Goal: Use online tool/utility: Utilize a website feature to perform a specific function

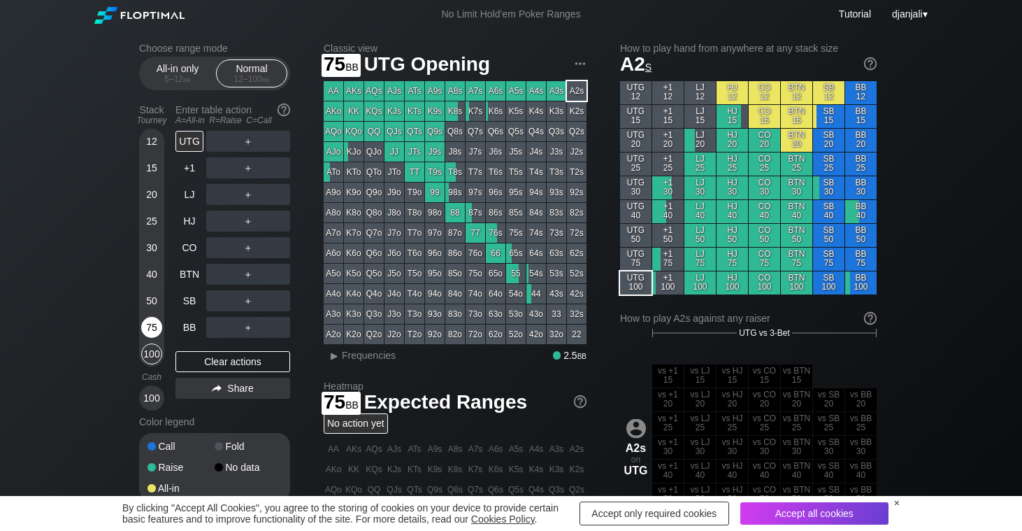
click at [152, 327] on div "75" at bounding box center [151, 327] width 21 height 21
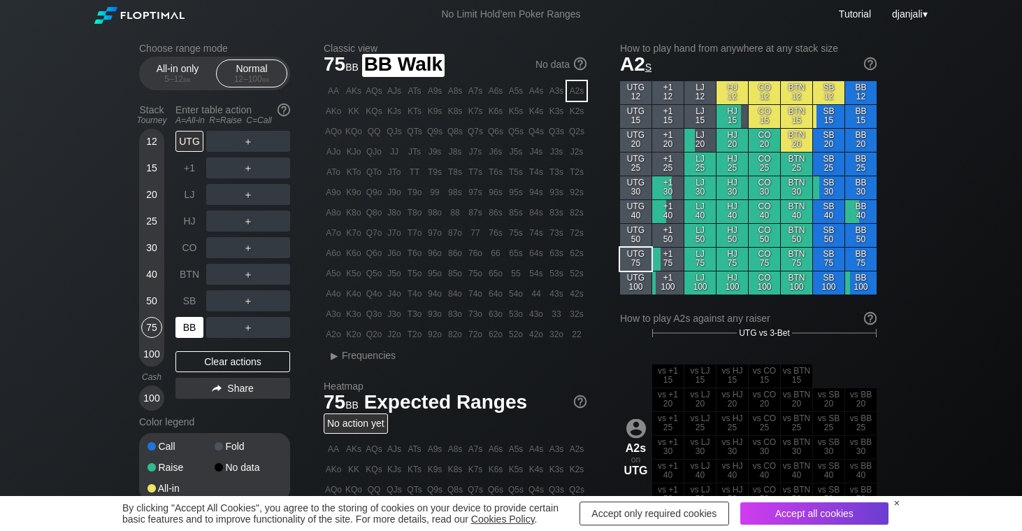
click at [188, 327] on div "BB" at bounding box center [190, 327] width 28 height 21
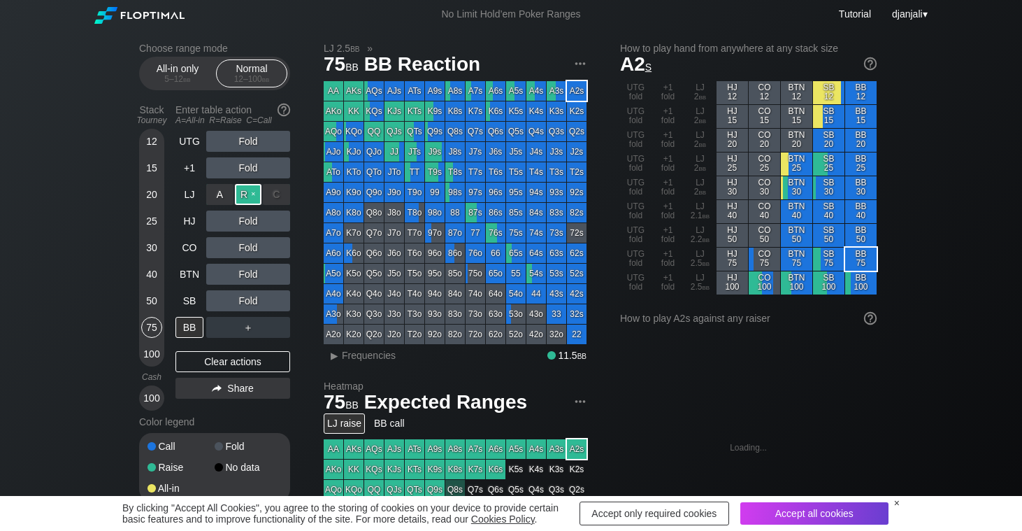
click at [245, 196] on div "R ✕" at bounding box center [248, 194] width 27 height 21
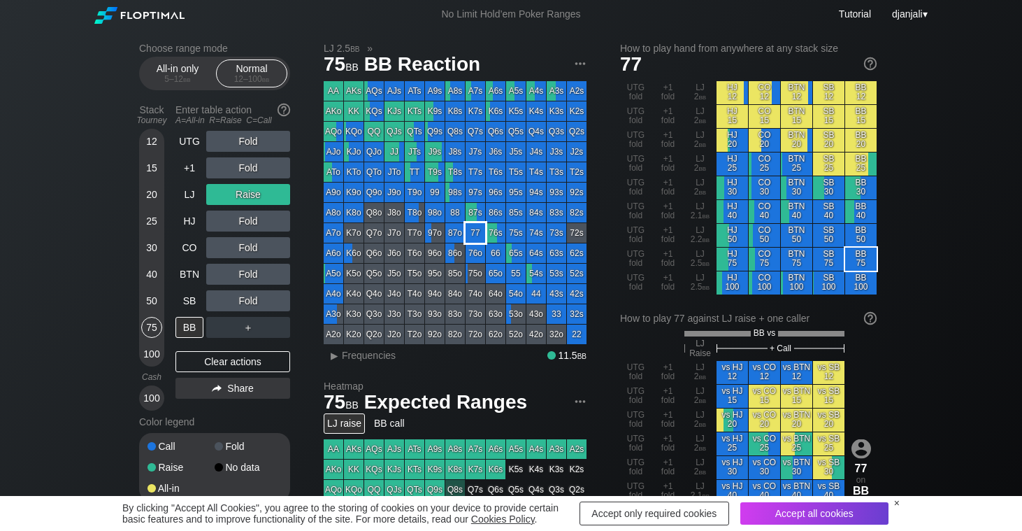
click at [476, 234] on div "77" at bounding box center [476, 233] width 20 height 20
click at [331, 360] on div "▸" at bounding box center [334, 355] width 18 height 17
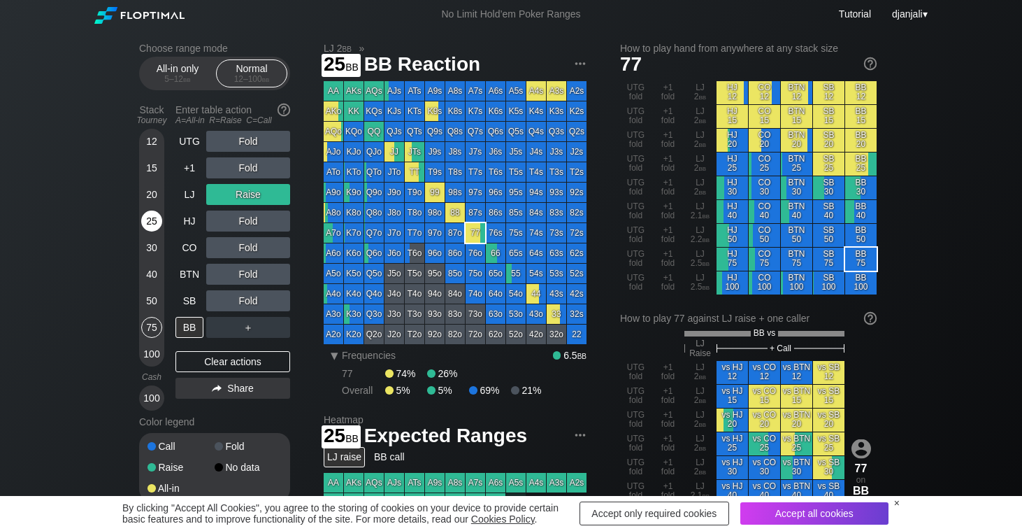
click at [152, 223] on div "25" at bounding box center [151, 220] width 21 height 21
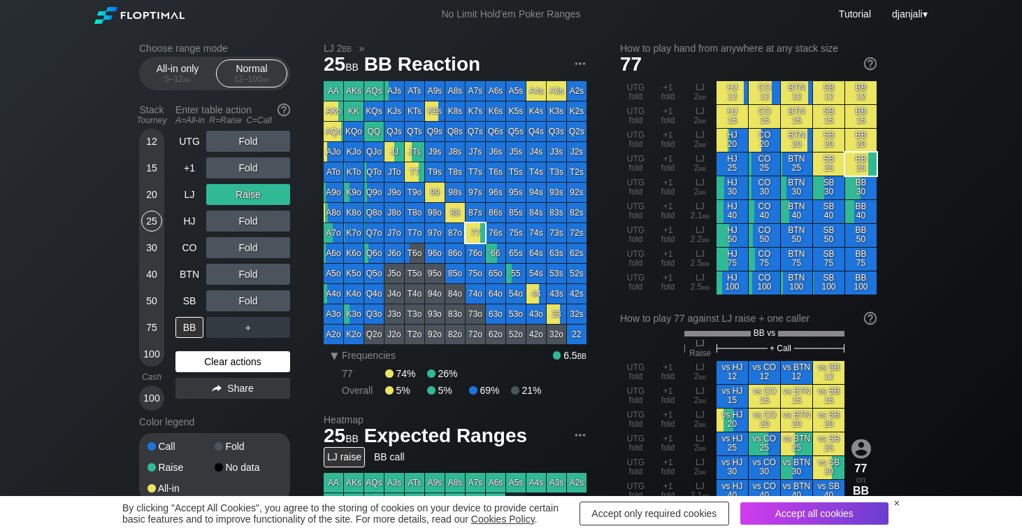
click at [245, 364] on div "Clear actions" at bounding box center [233, 361] width 115 height 21
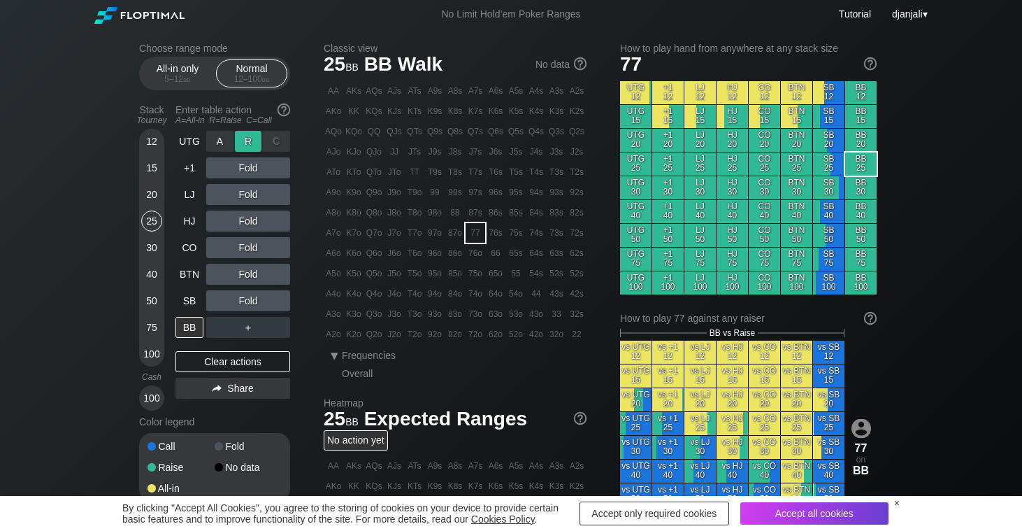
click at [245, 143] on div "R ✕" at bounding box center [248, 141] width 27 height 21
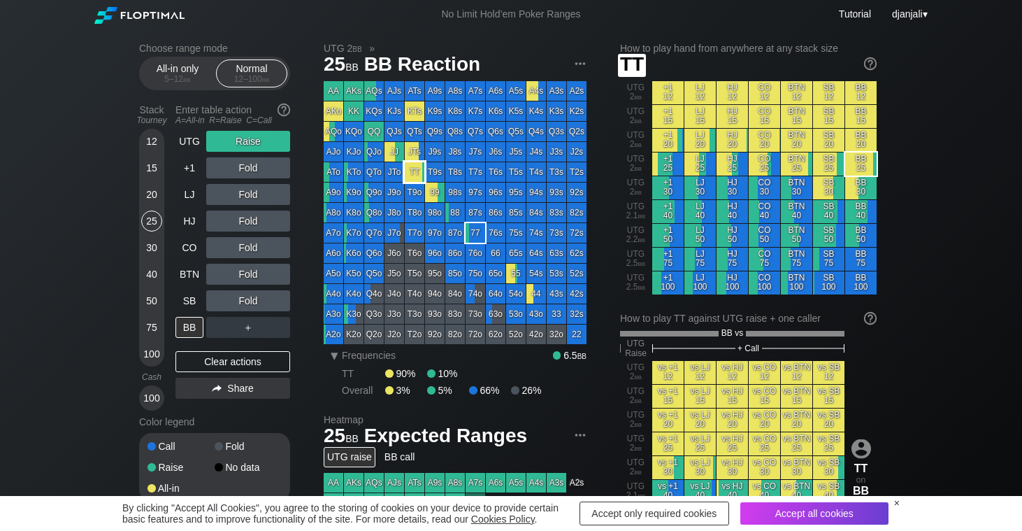
click at [415, 172] on div "TT" at bounding box center [415, 172] width 20 height 20
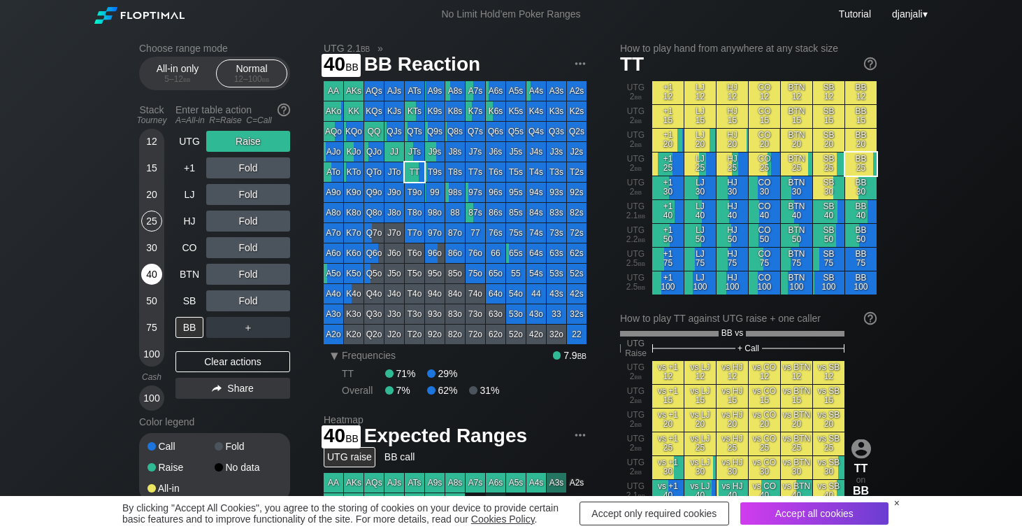
click at [143, 289] on div "40" at bounding box center [151, 277] width 21 height 27
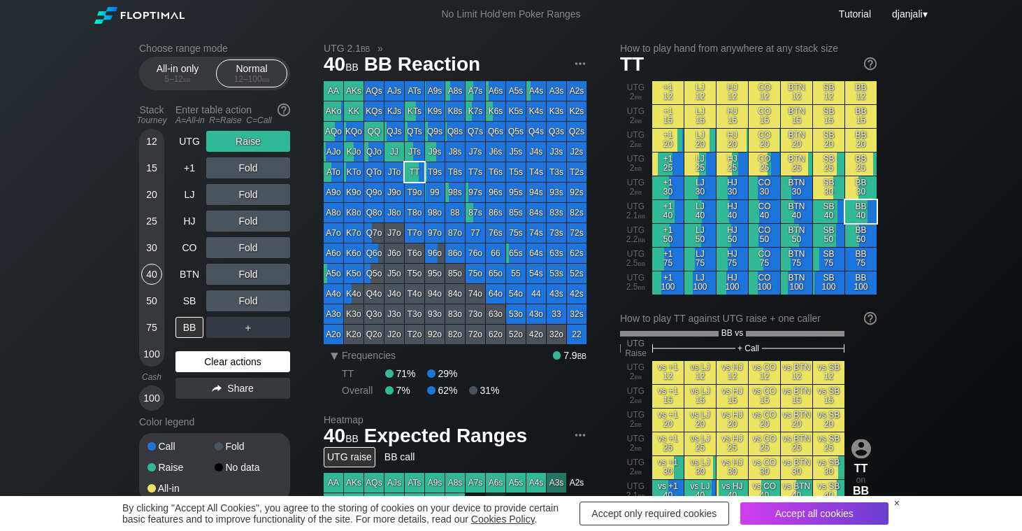
click at [243, 369] on div "Clear actions" at bounding box center [233, 361] width 115 height 21
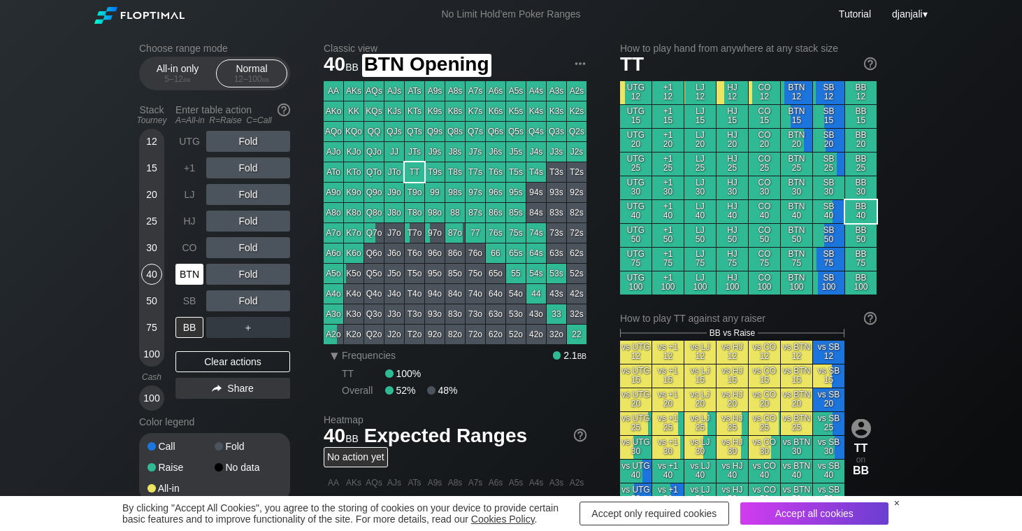
click at [183, 282] on div "BTN" at bounding box center [190, 274] width 28 height 21
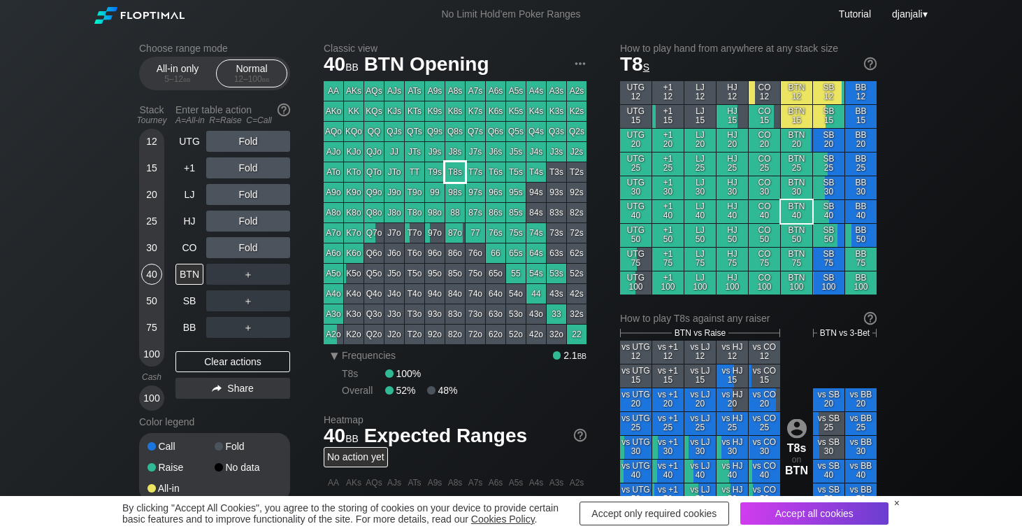
click at [457, 171] on div "T8s" at bounding box center [455, 172] width 20 height 20
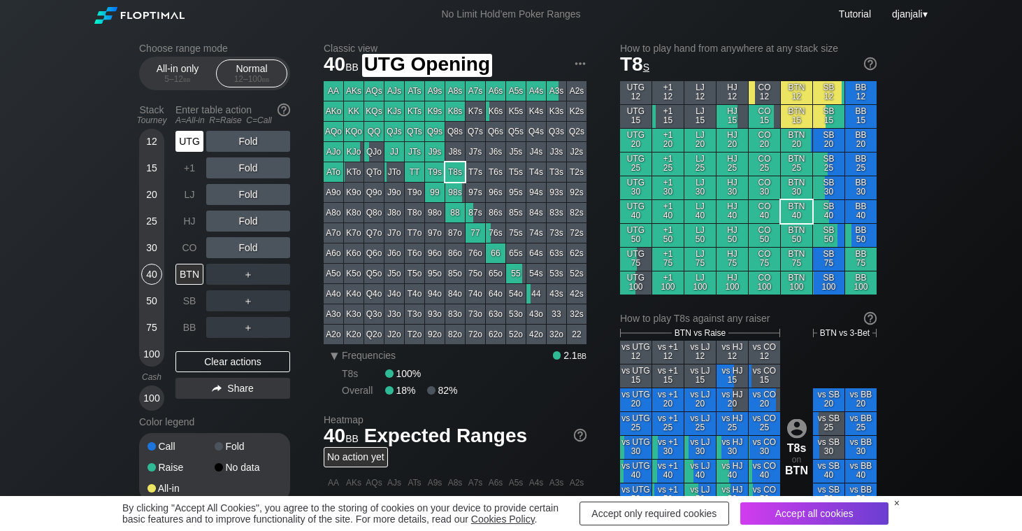
click at [188, 139] on div "UTG" at bounding box center [190, 141] width 28 height 21
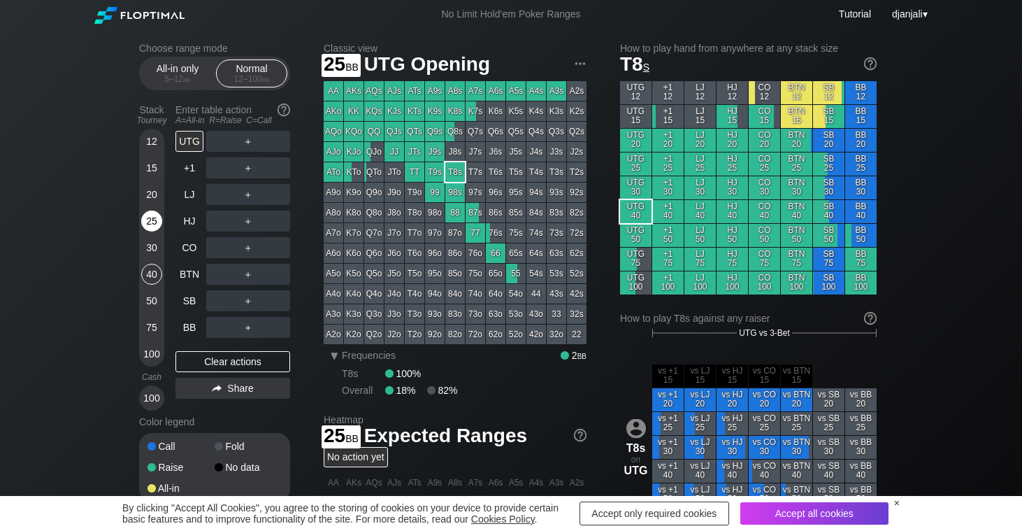
click at [151, 232] on div "25" at bounding box center [151, 223] width 21 height 27
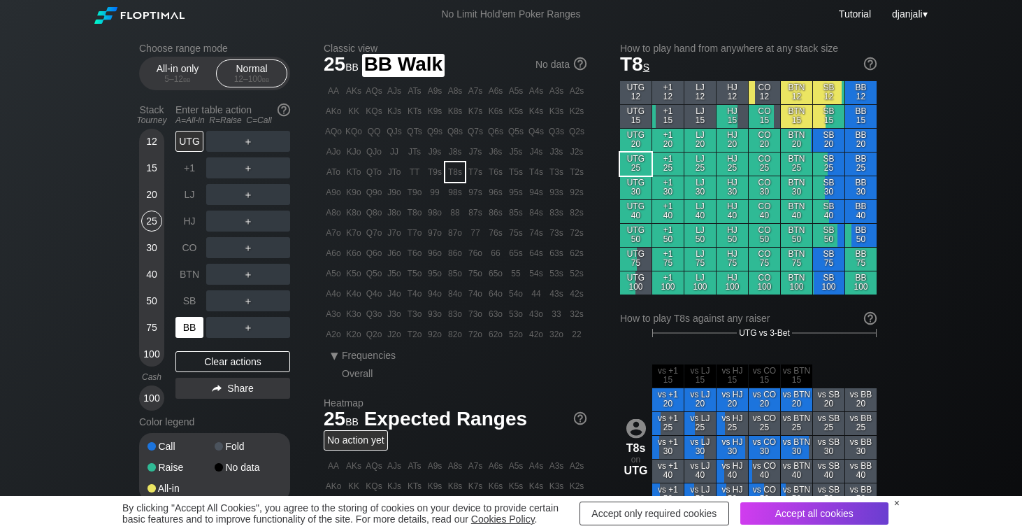
click at [191, 330] on div "BB" at bounding box center [190, 327] width 28 height 21
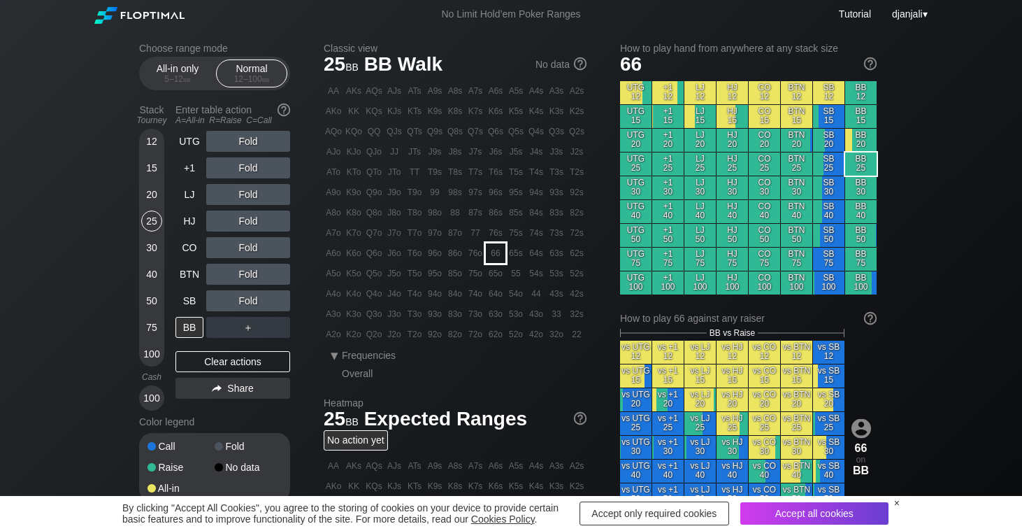
click at [500, 250] on div "66" at bounding box center [496, 253] width 20 height 20
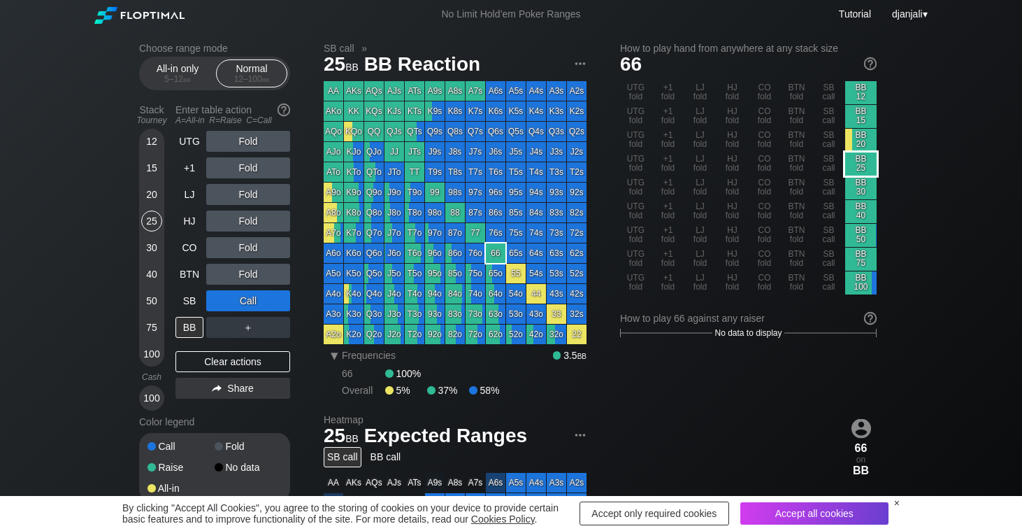
click at [861, 164] on div "BB 25" at bounding box center [860, 163] width 31 height 23
click at [250, 142] on div "R ✕" at bounding box center [248, 141] width 27 height 21
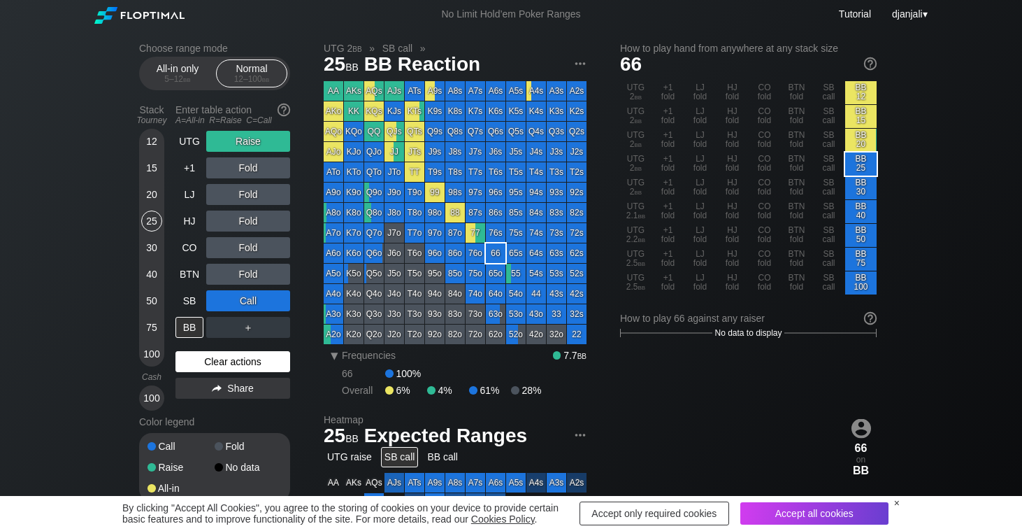
click at [243, 365] on div "Clear actions" at bounding box center [233, 361] width 115 height 21
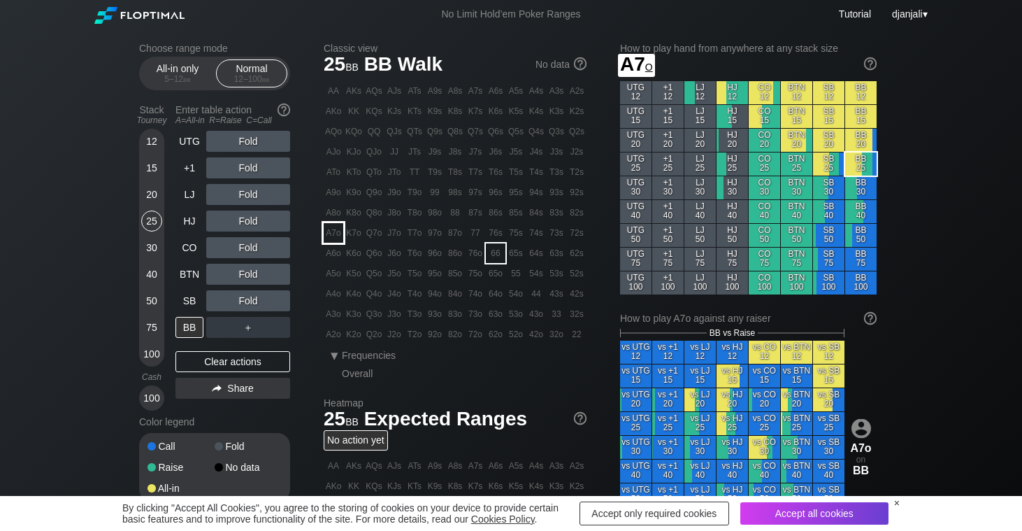
click at [333, 237] on div "A7o" at bounding box center [334, 233] width 20 height 20
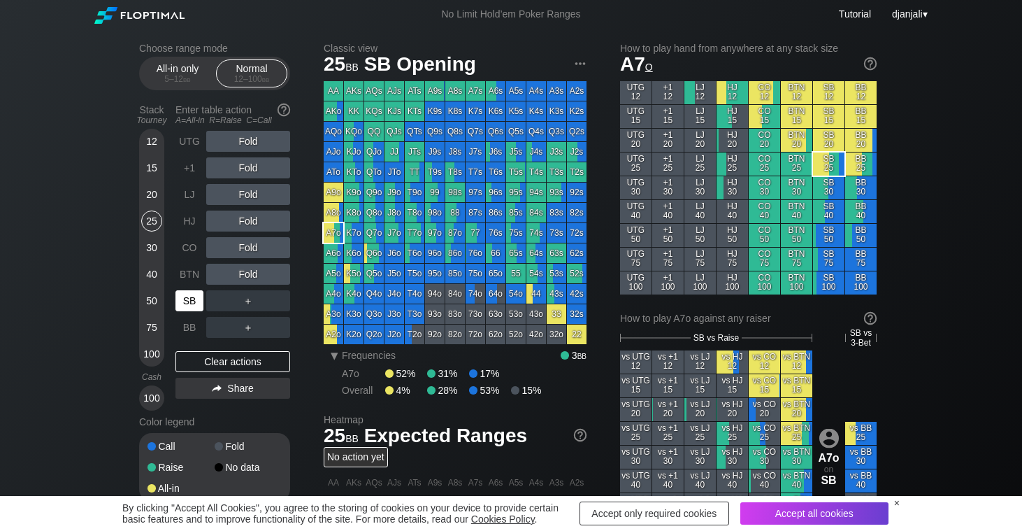
click at [196, 301] on div "SB" at bounding box center [190, 300] width 28 height 21
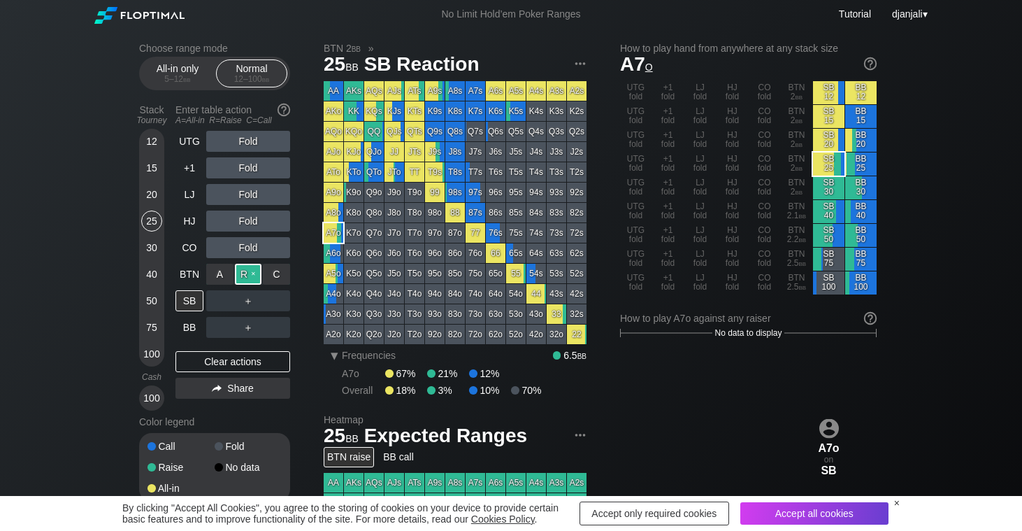
click at [249, 273] on div "R ✕" at bounding box center [248, 274] width 27 height 21
click at [241, 365] on div "Clear actions" at bounding box center [233, 361] width 115 height 21
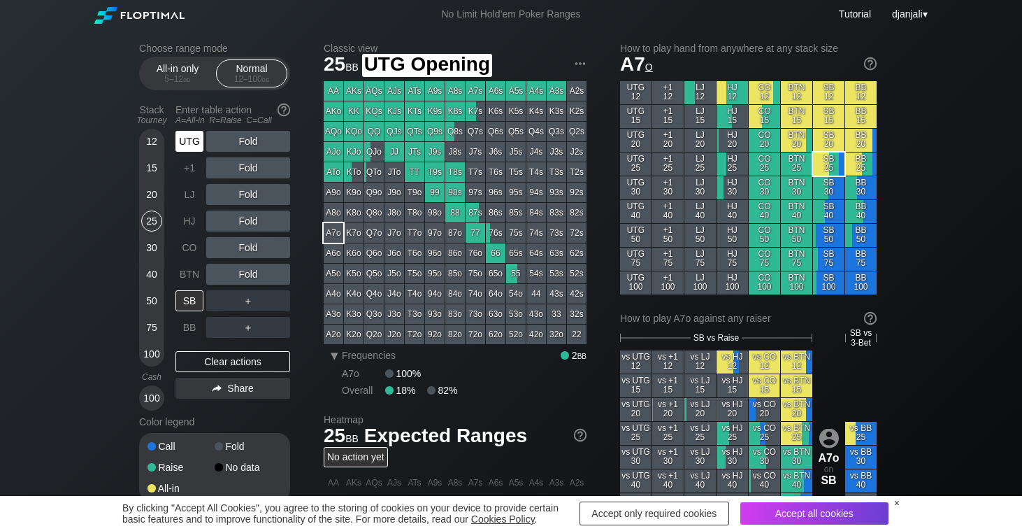
click at [195, 143] on div "UTG" at bounding box center [190, 141] width 28 height 21
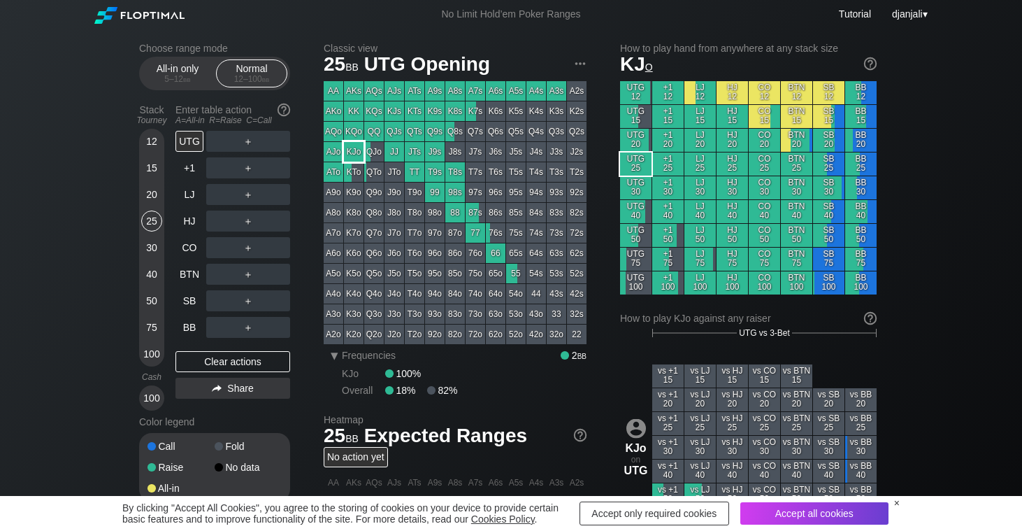
click at [357, 155] on div "KJo" at bounding box center [354, 152] width 20 height 20
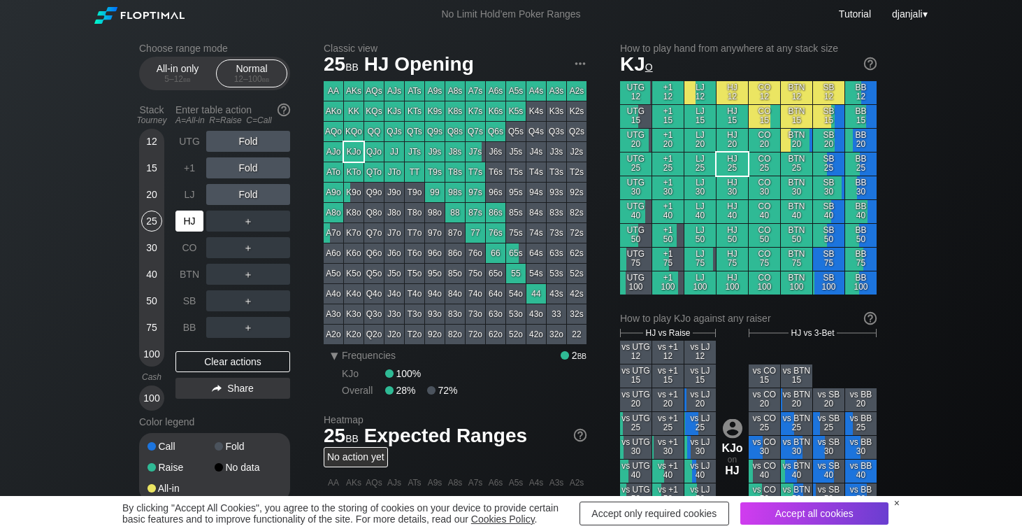
click at [194, 226] on div "HJ" at bounding box center [190, 220] width 28 height 21
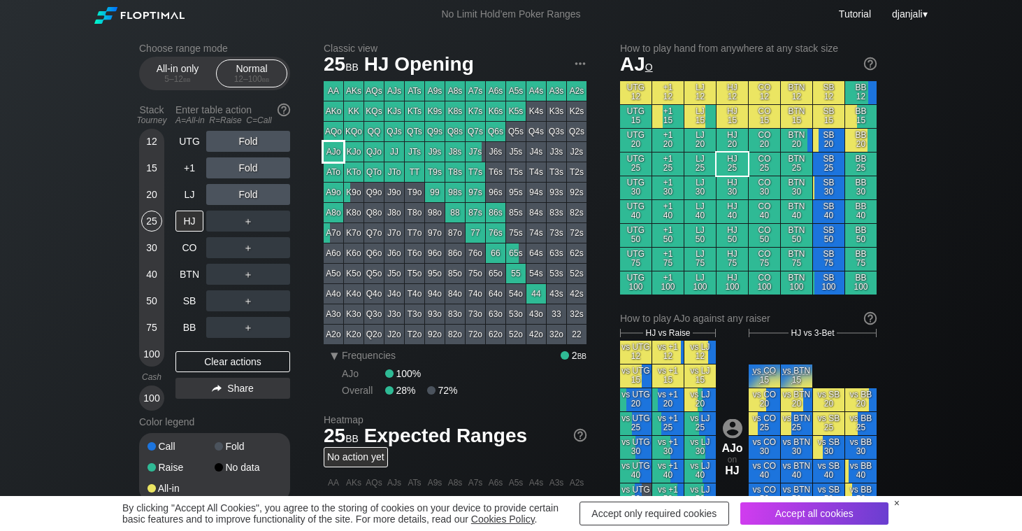
click at [336, 149] on div "AJo" at bounding box center [334, 152] width 20 height 20
click at [248, 301] on div "R ✕" at bounding box center [248, 300] width 27 height 21
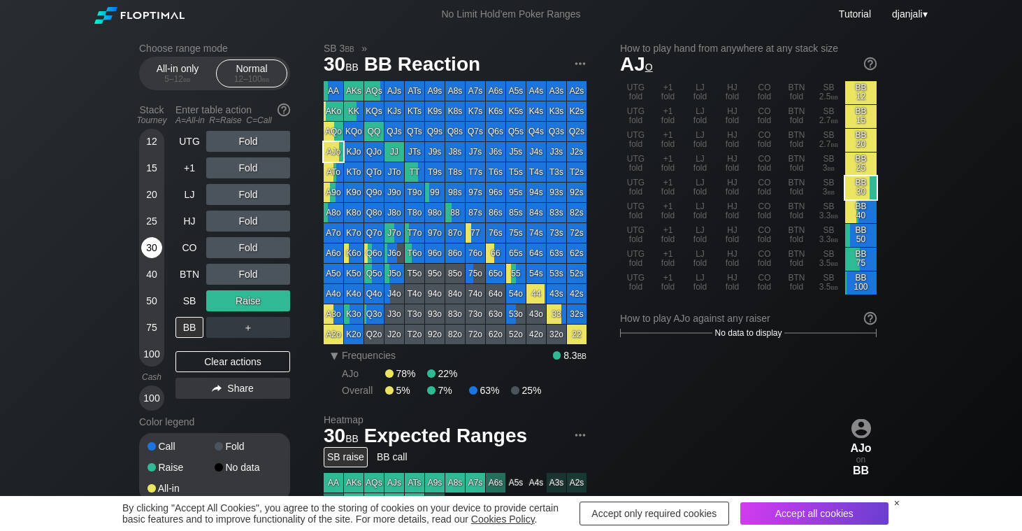
click at [152, 245] on div "30" at bounding box center [151, 247] width 21 height 21
click at [238, 365] on div "Clear actions" at bounding box center [233, 361] width 115 height 21
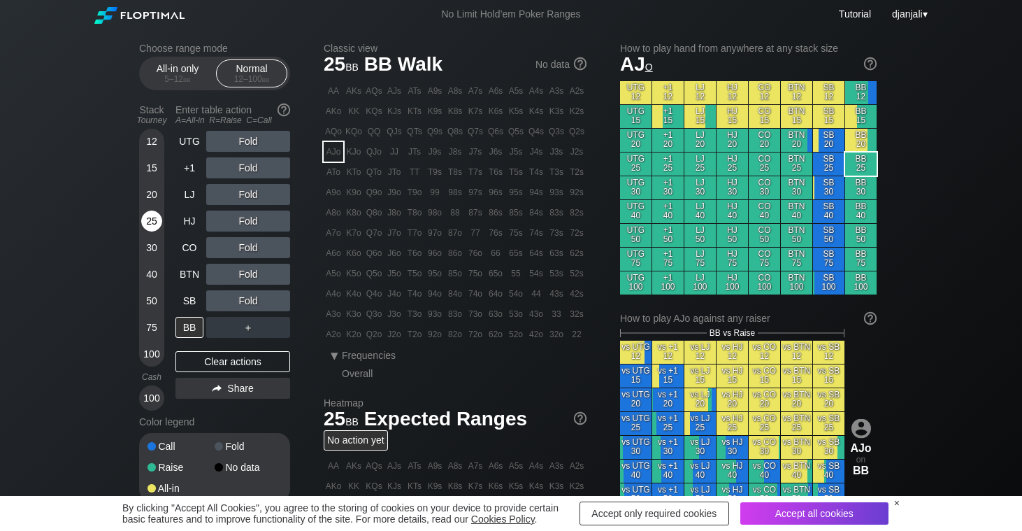
click at [152, 215] on div "25" at bounding box center [151, 220] width 21 height 21
click at [154, 195] on div "20" at bounding box center [151, 194] width 21 height 21
click at [193, 324] on div "BB" at bounding box center [190, 327] width 28 height 21
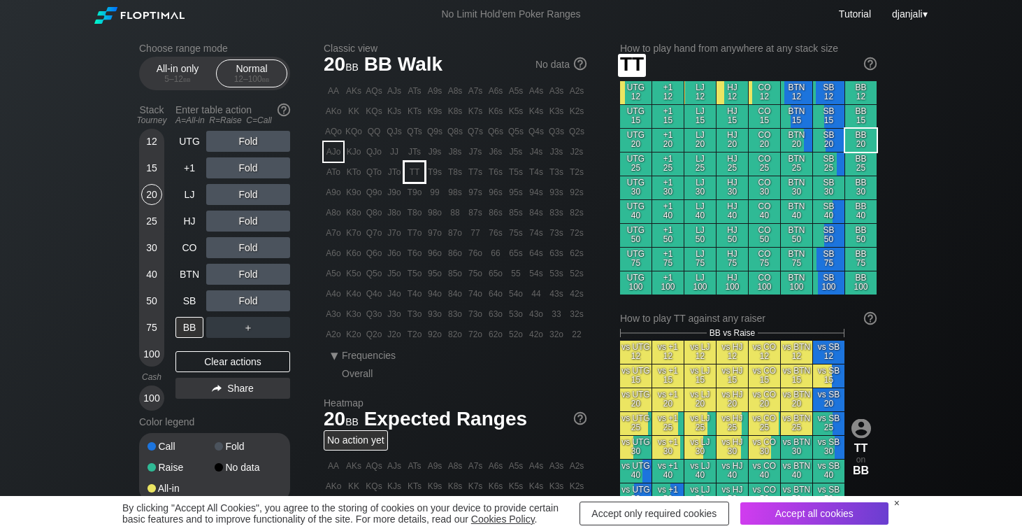
click at [413, 171] on div "TT" at bounding box center [415, 172] width 20 height 20
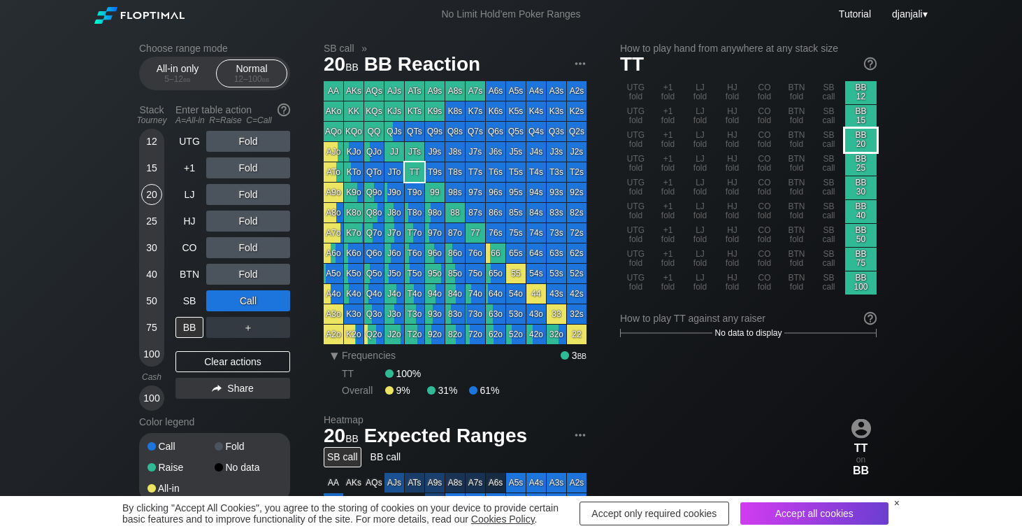
click at [871, 141] on div "BB 20" at bounding box center [860, 140] width 31 height 23
click at [283, 299] on div "C ✕" at bounding box center [276, 300] width 27 height 21
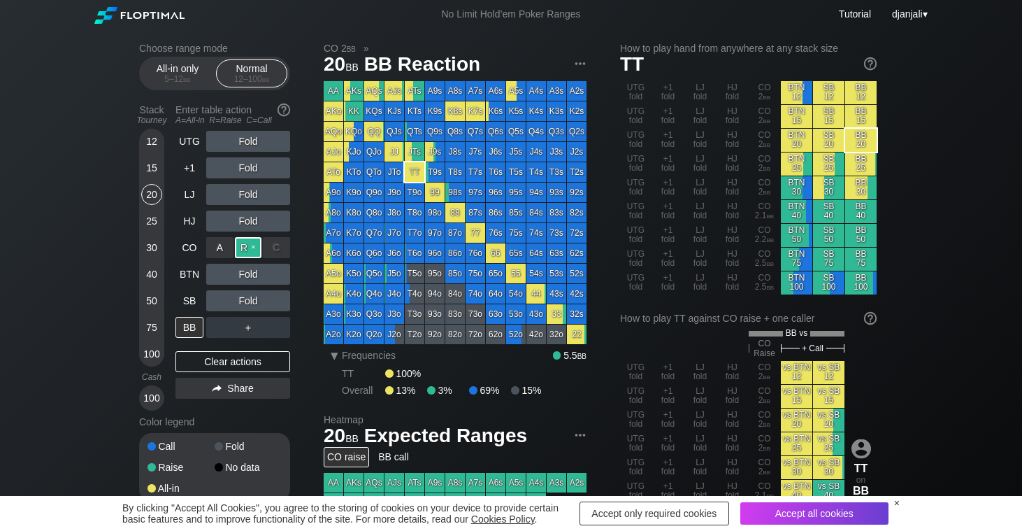
click at [252, 248] on div "R ✕" at bounding box center [248, 247] width 27 height 21
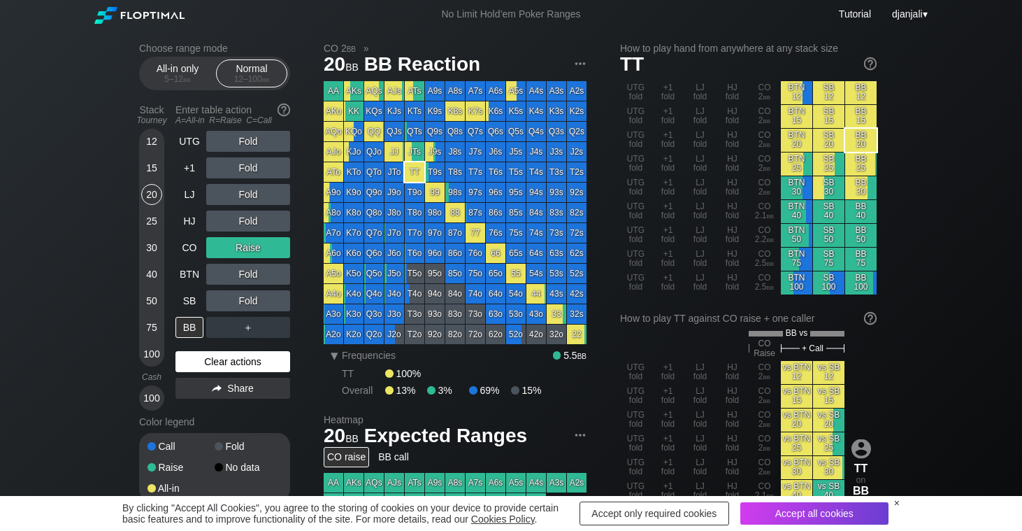
click at [234, 364] on div "Clear actions" at bounding box center [233, 361] width 115 height 21
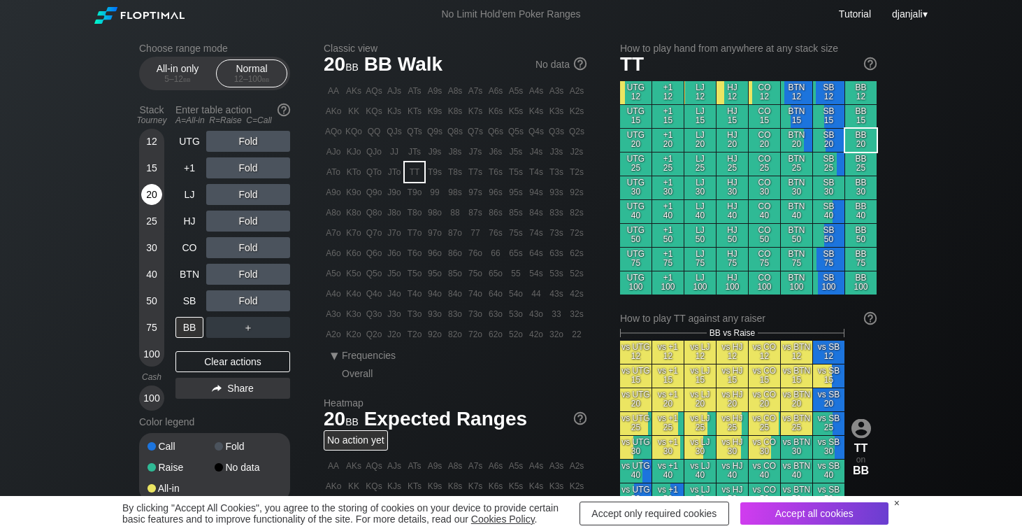
click at [152, 200] on div "20" at bounding box center [151, 194] width 21 height 21
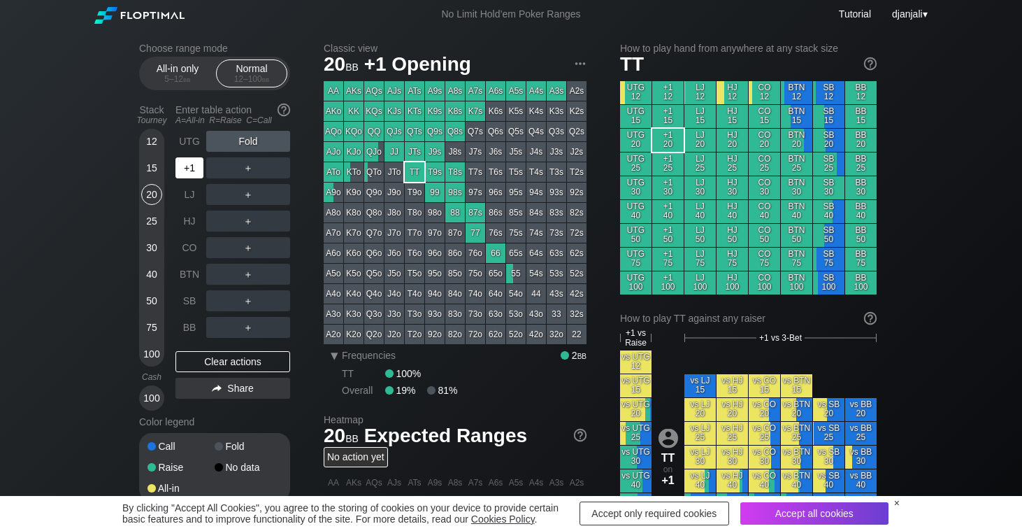
click at [190, 169] on div "+1" at bounding box center [190, 167] width 28 height 21
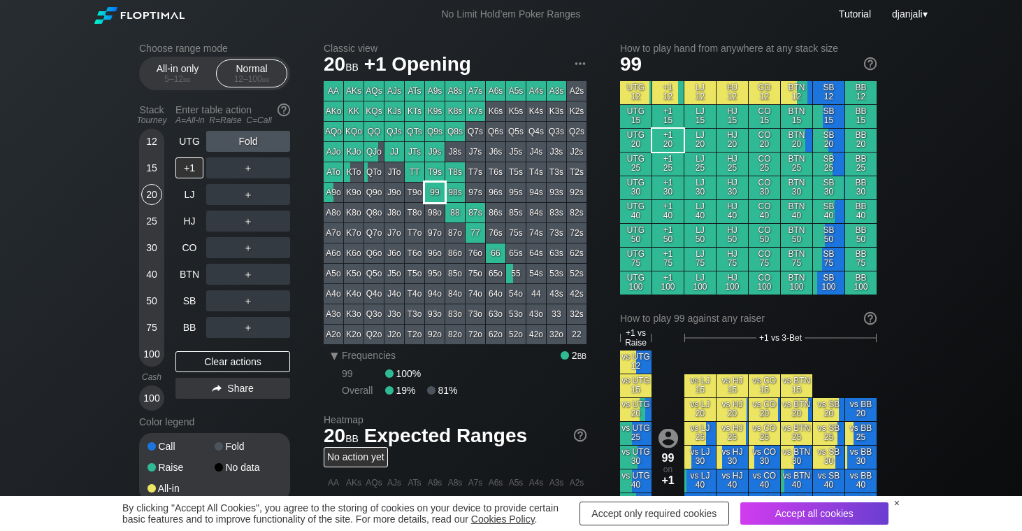
click at [435, 185] on div "99" at bounding box center [435, 193] width 20 height 20
click at [221, 364] on div "Clear actions" at bounding box center [233, 361] width 115 height 21
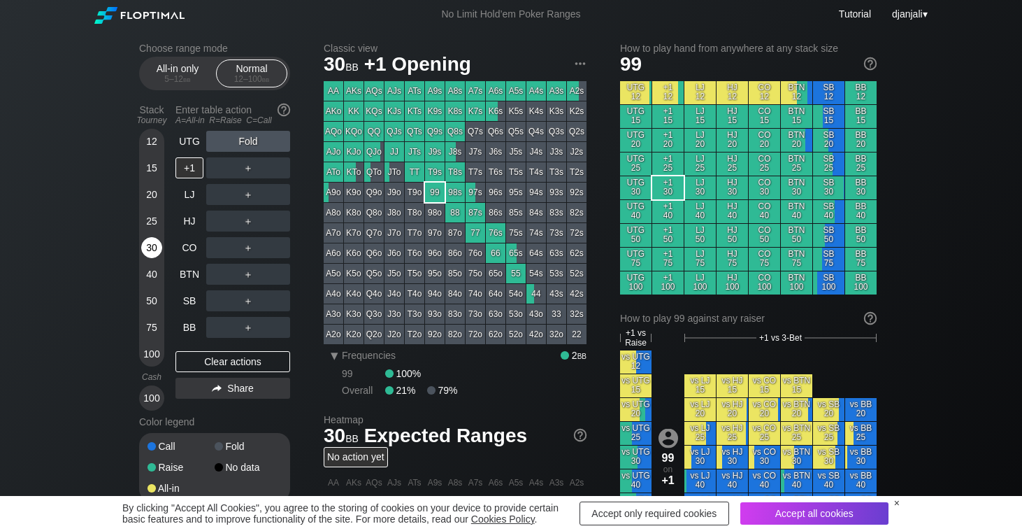
click at [152, 241] on div "30" at bounding box center [151, 247] width 21 height 21
click at [277, 220] on div "C ✕" at bounding box center [276, 220] width 27 height 21
click at [250, 276] on div "R ✕" at bounding box center [248, 274] width 27 height 21
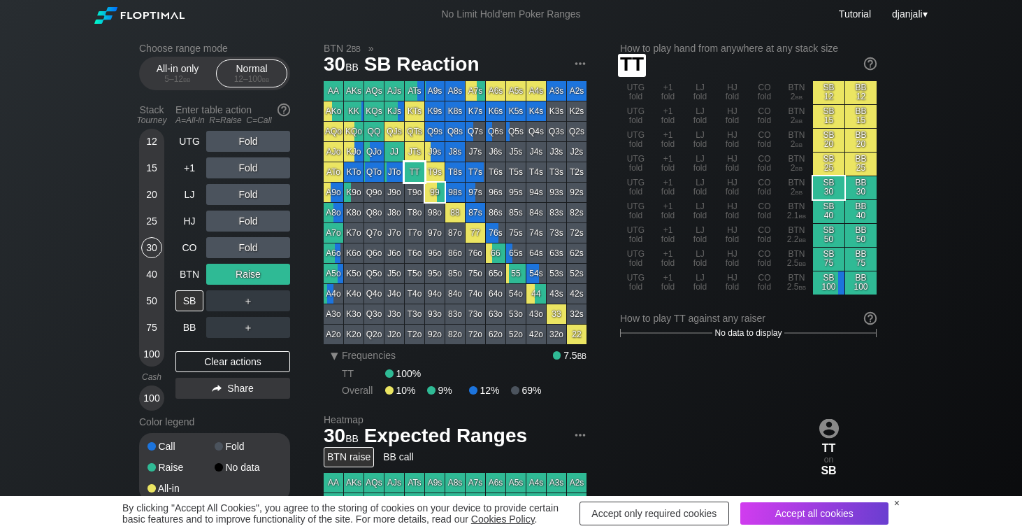
click at [417, 170] on div "TT" at bounding box center [415, 172] width 20 height 20
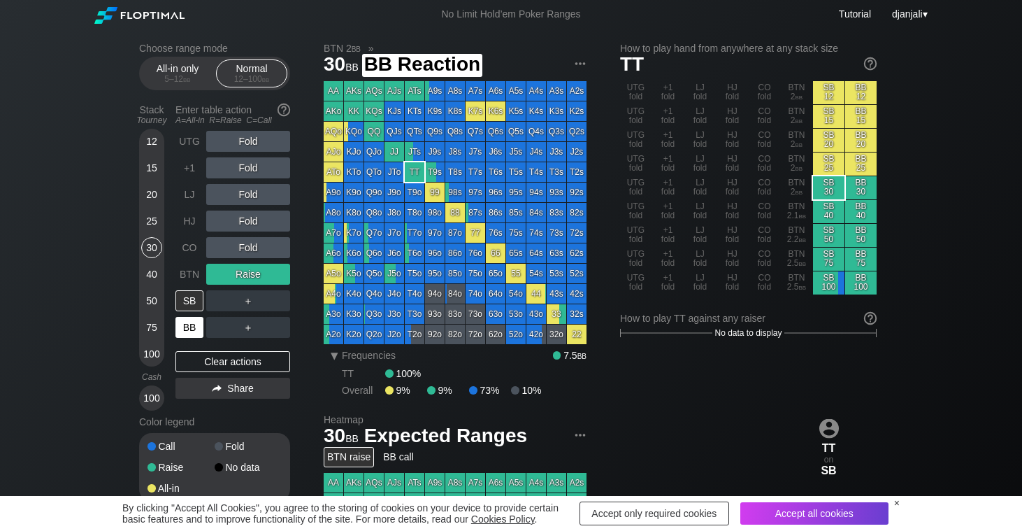
click at [192, 331] on div "BB" at bounding box center [190, 327] width 28 height 21
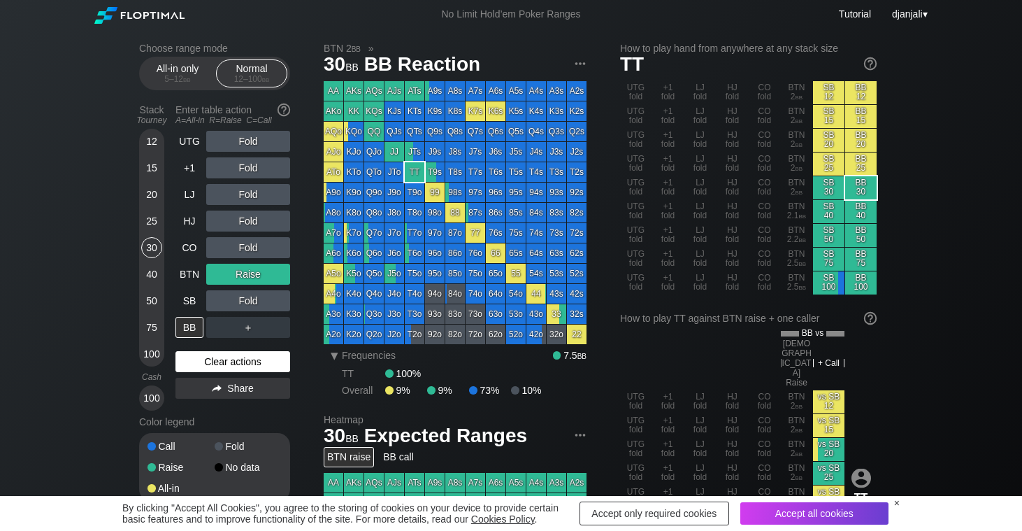
click at [228, 364] on div "Clear actions" at bounding box center [233, 361] width 115 height 21
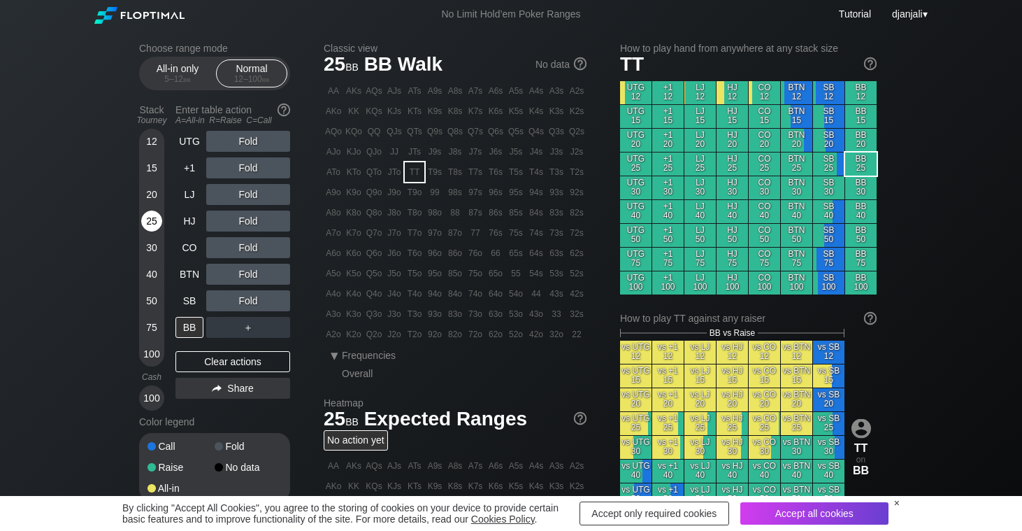
click at [153, 222] on div "25" at bounding box center [151, 220] width 21 height 21
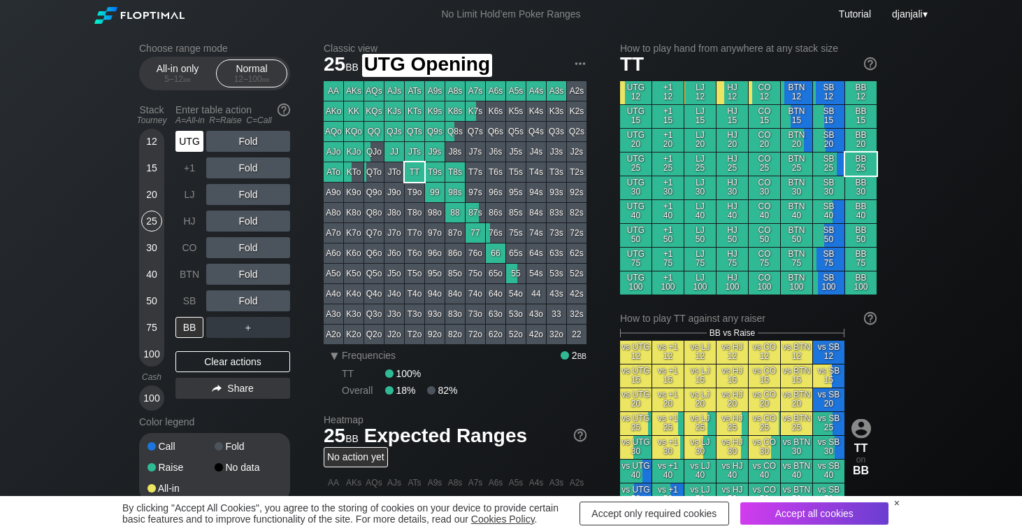
click at [189, 138] on div "UTG" at bounding box center [190, 141] width 28 height 21
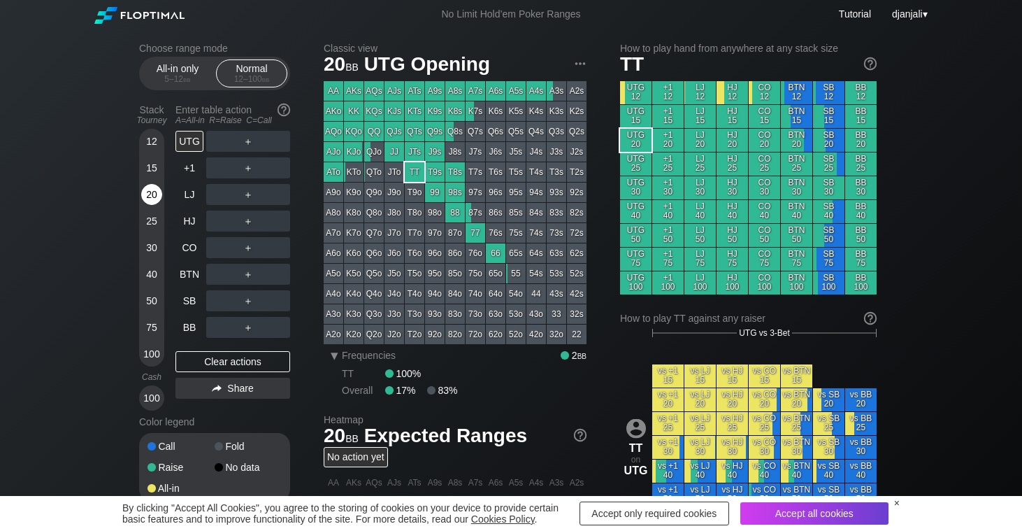
click at [151, 187] on div "20" at bounding box center [151, 194] width 21 height 21
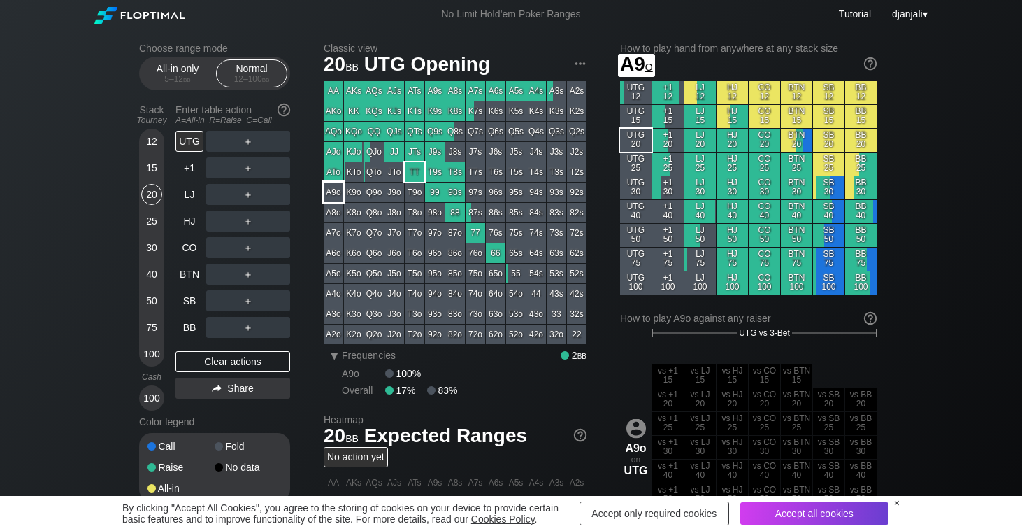
click at [338, 192] on div "A9o" at bounding box center [334, 193] width 20 height 20
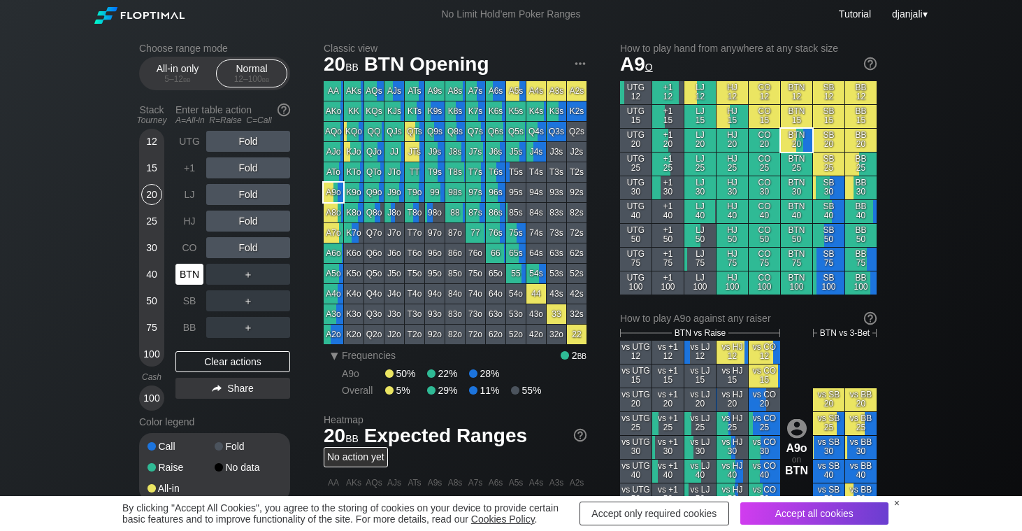
click at [195, 284] on div "BTN" at bounding box center [190, 274] width 28 height 21
click at [245, 218] on div "R ✕" at bounding box center [248, 220] width 27 height 21
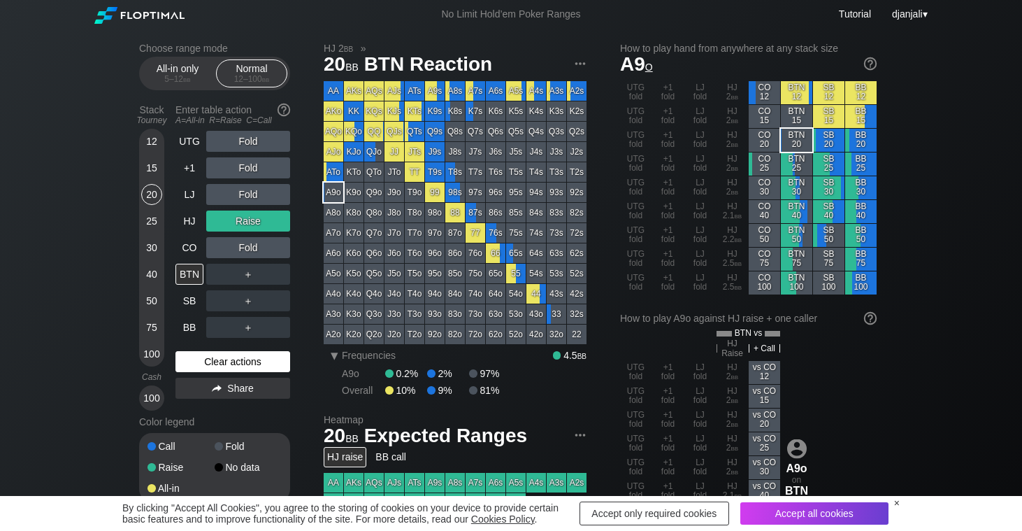
click at [229, 352] on div "Clear actions" at bounding box center [233, 361] width 115 height 21
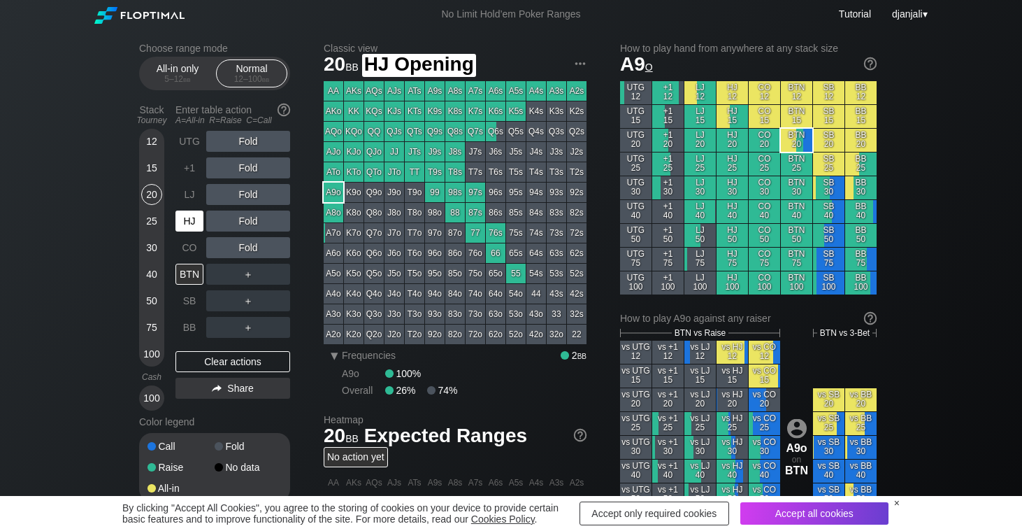
click at [186, 215] on div "HJ" at bounding box center [190, 220] width 28 height 21
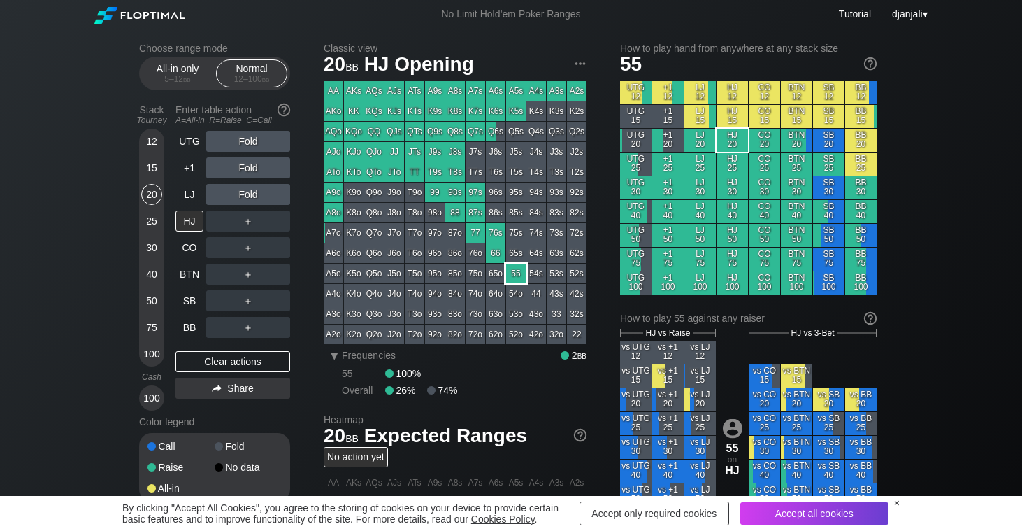
click at [520, 269] on div "55" at bounding box center [516, 274] width 20 height 20
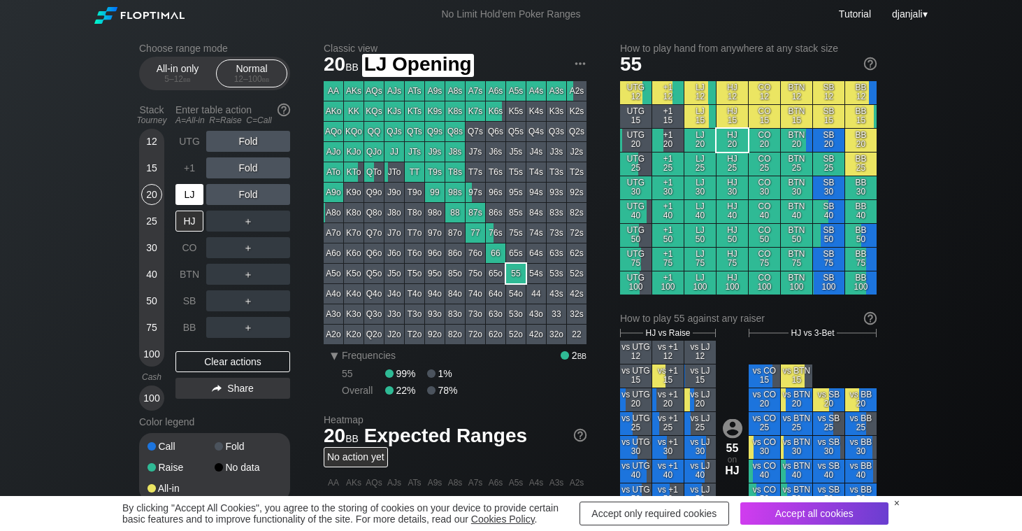
click at [191, 201] on div "LJ" at bounding box center [190, 194] width 28 height 21
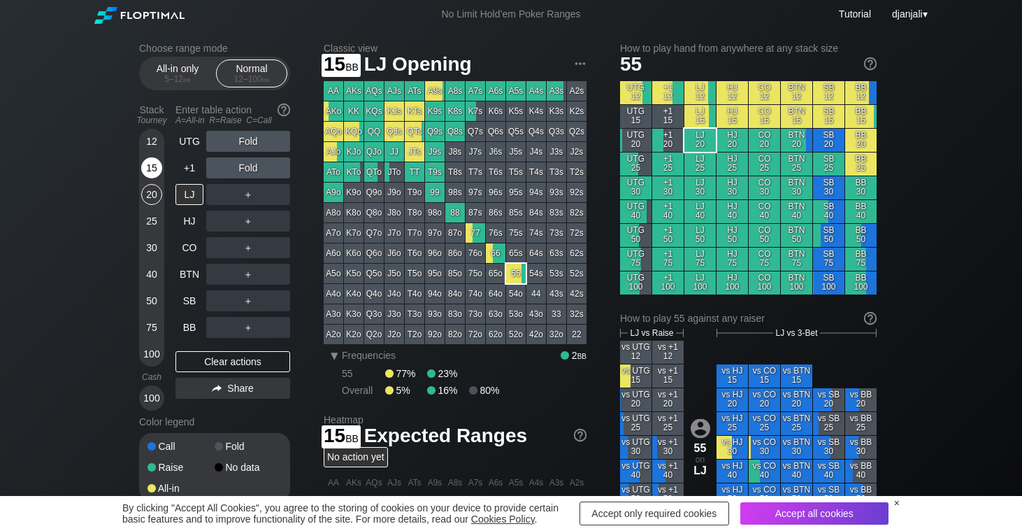
click at [153, 173] on div "15" at bounding box center [151, 167] width 21 height 21
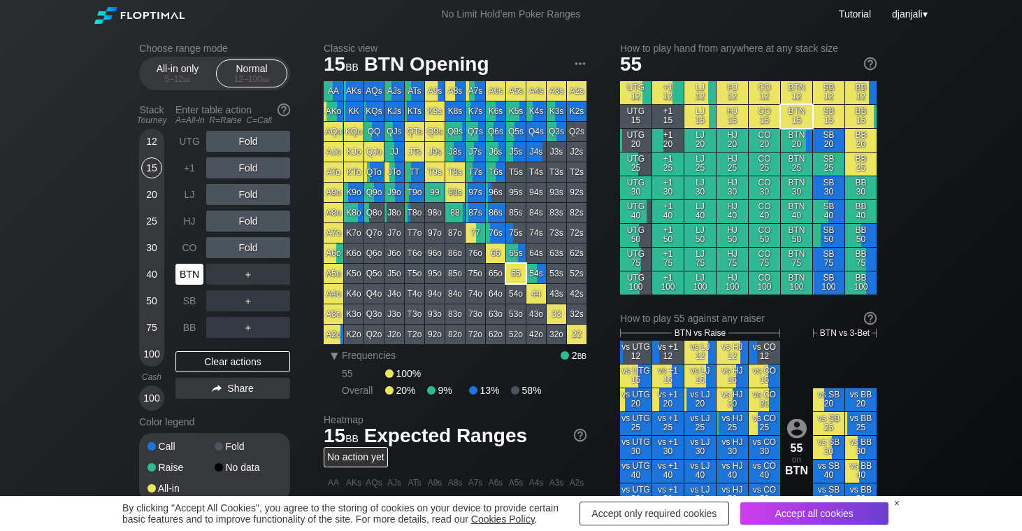
click at [184, 273] on div "BTN" at bounding box center [190, 274] width 28 height 21
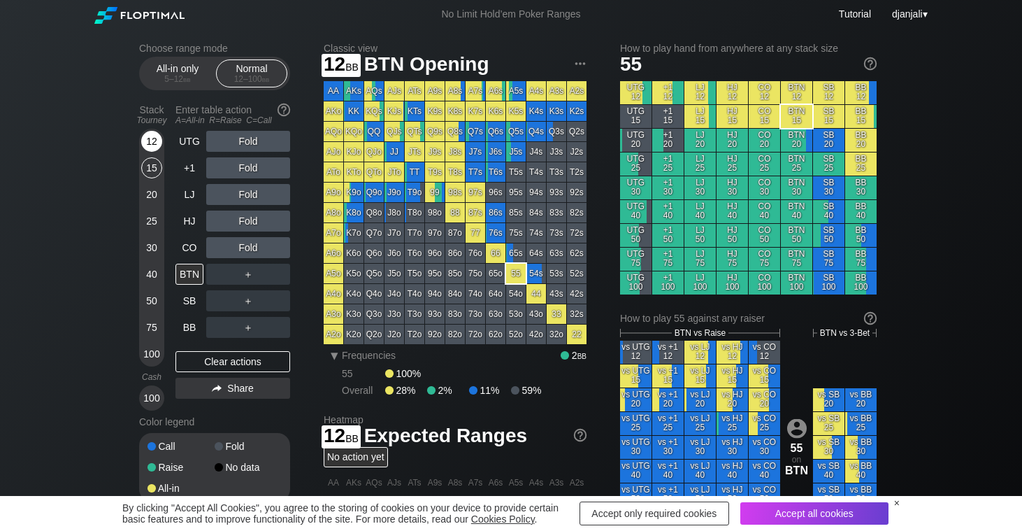
click at [153, 143] on div "12" at bounding box center [151, 141] width 21 height 21
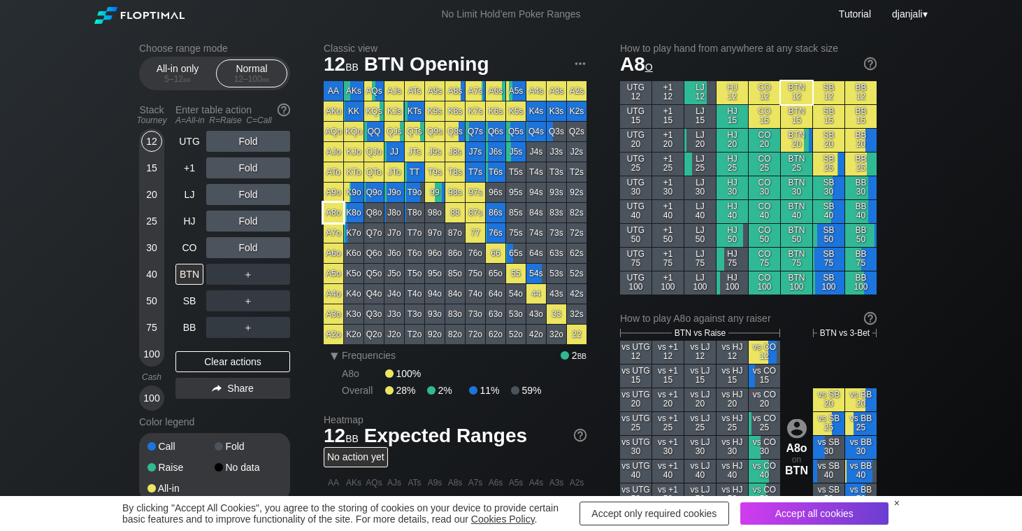
click at [333, 210] on div "A8o" at bounding box center [334, 213] width 20 height 20
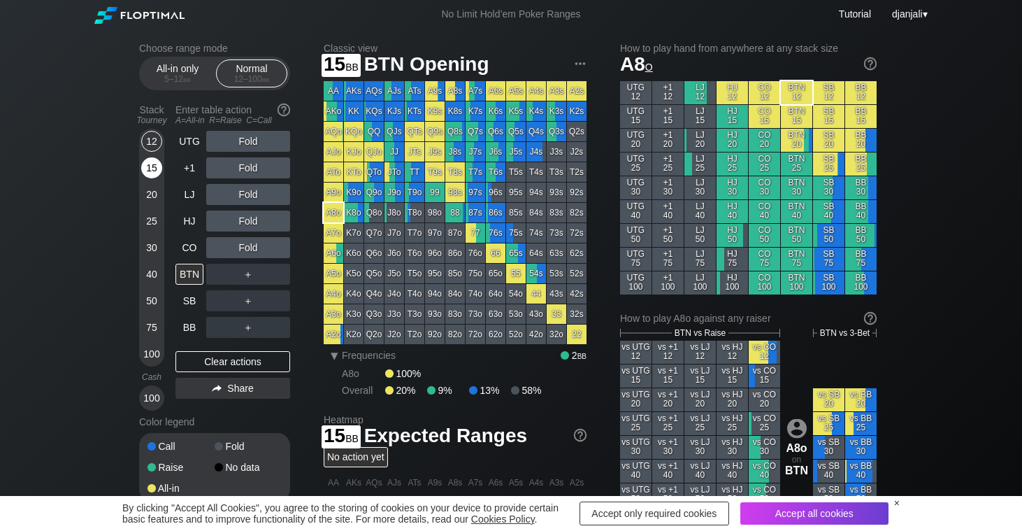
click at [155, 171] on div "15" at bounding box center [151, 167] width 21 height 21
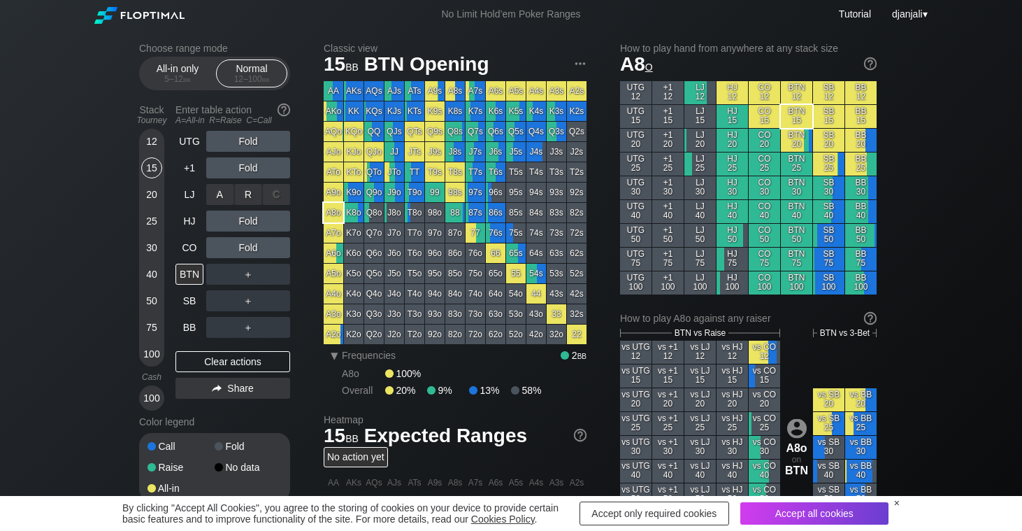
click at [252, 199] on div "R ✕" at bounding box center [248, 194] width 27 height 21
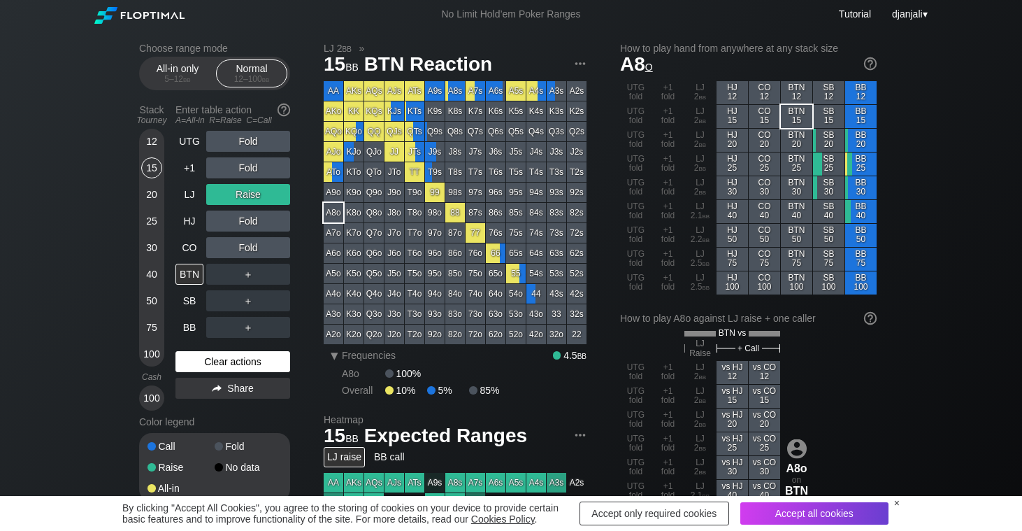
click at [252, 364] on div "Clear actions" at bounding box center [233, 361] width 115 height 21
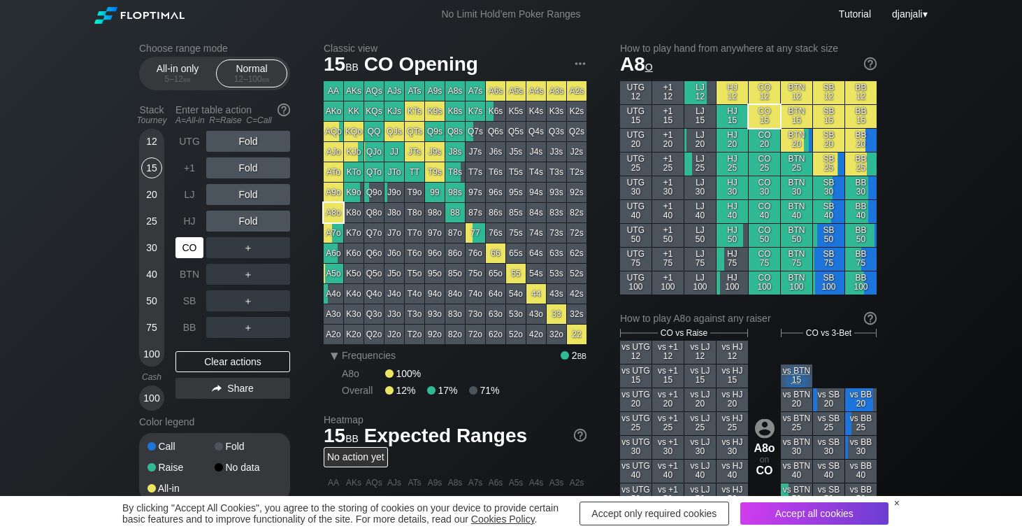
click at [185, 248] on div "CO" at bounding box center [190, 247] width 28 height 21
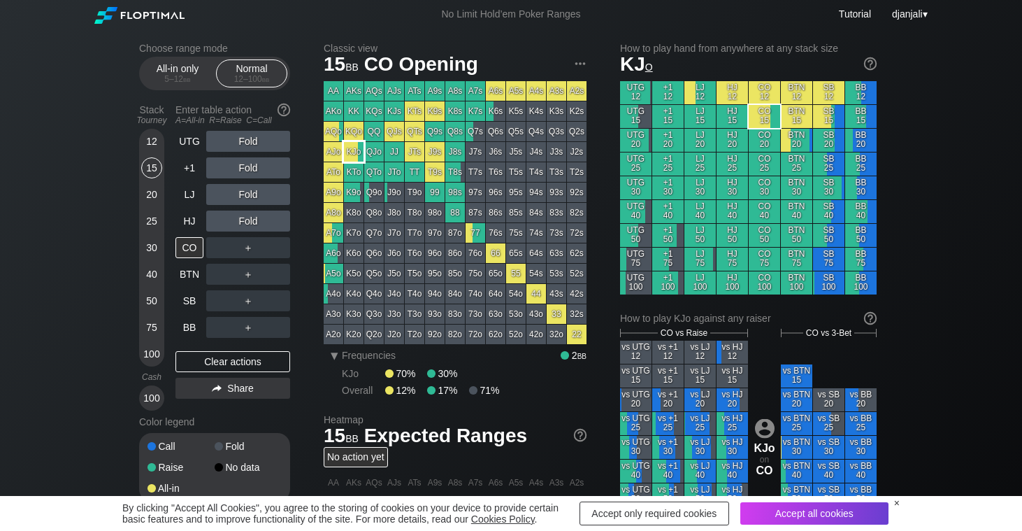
click at [352, 147] on div "KJo" at bounding box center [354, 152] width 20 height 20
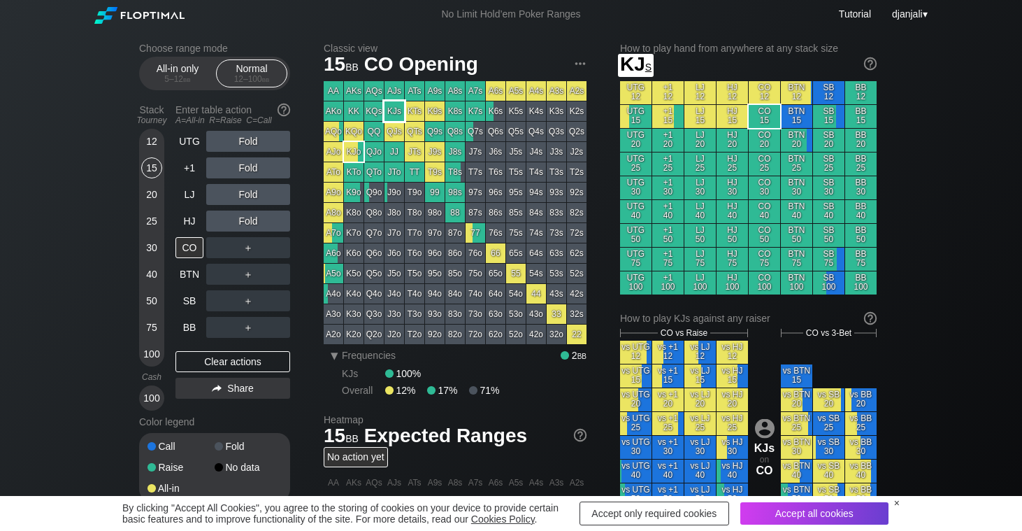
click at [399, 107] on div "KJs" at bounding box center [395, 111] width 20 height 20
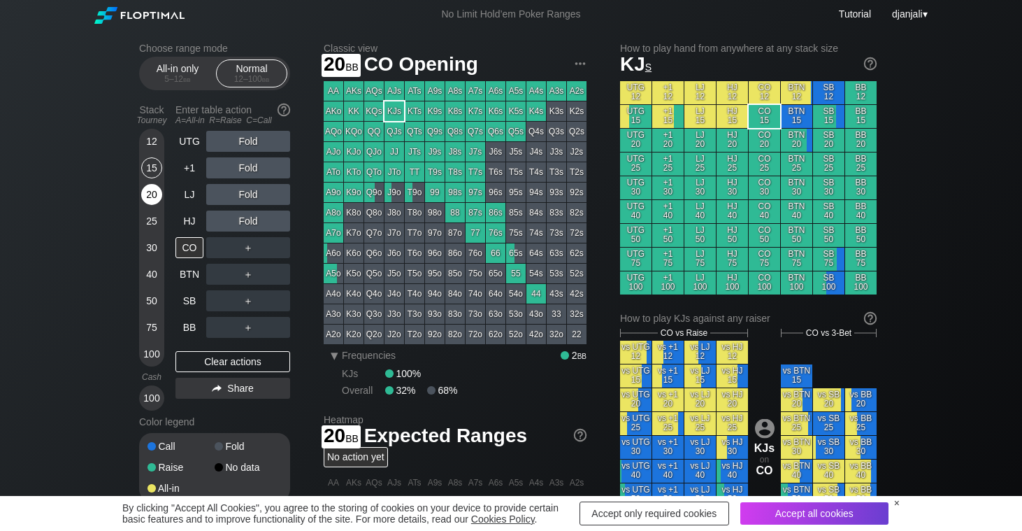
click at [152, 196] on div "20" at bounding box center [151, 194] width 21 height 21
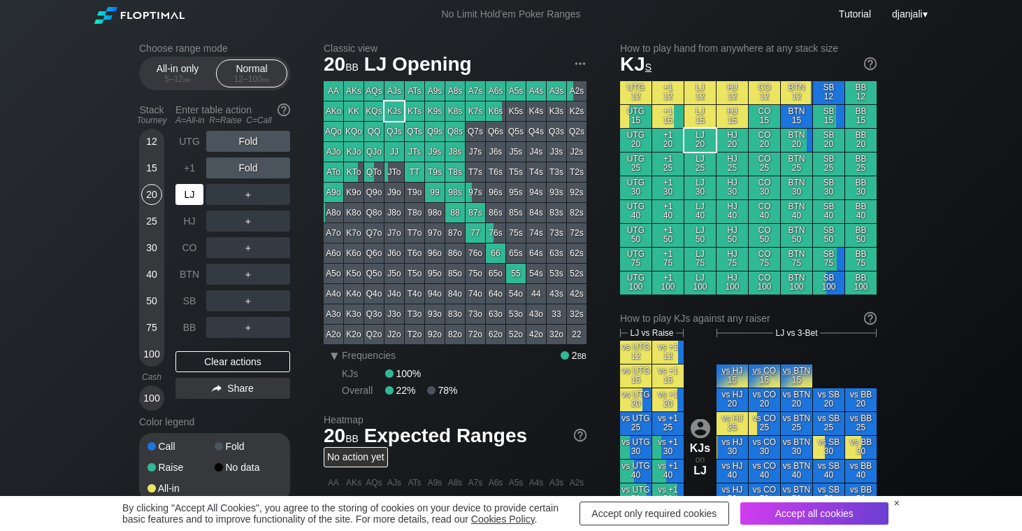
click at [183, 201] on div "LJ" at bounding box center [190, 194] width 28 height 21
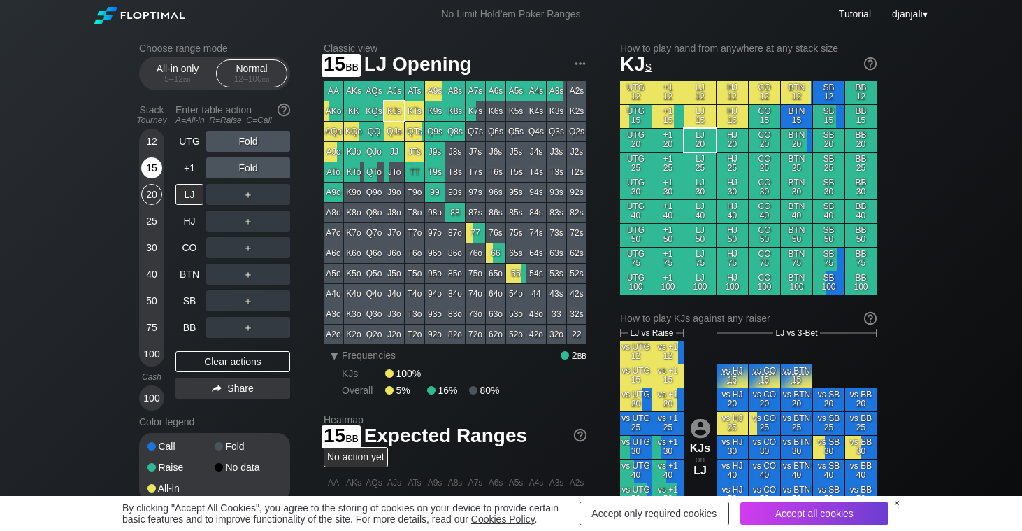
click at [152, 169] on div "15" at bounding box center [151, 167] width 21 height 21
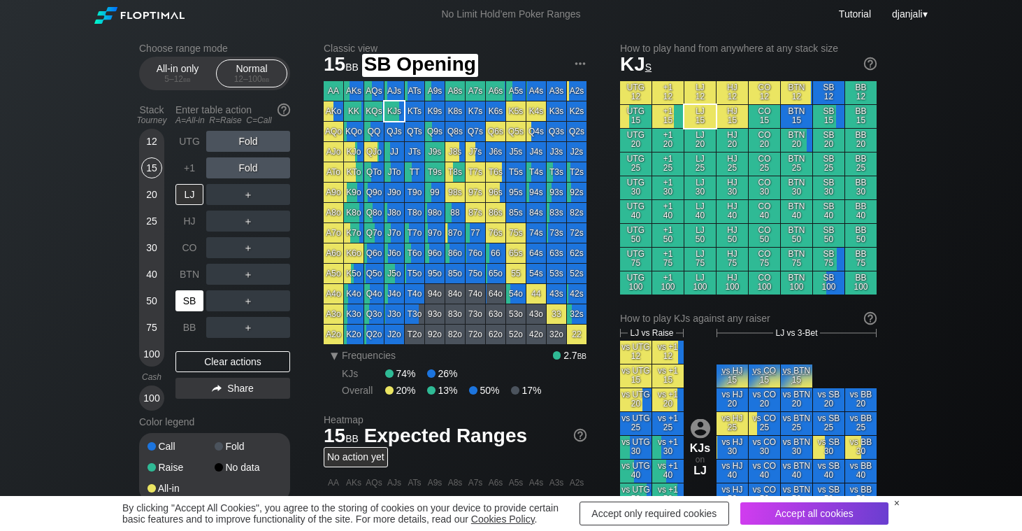
click at [191, 305] on div "SB" at bounding box center [190, 300] width 28 height 21
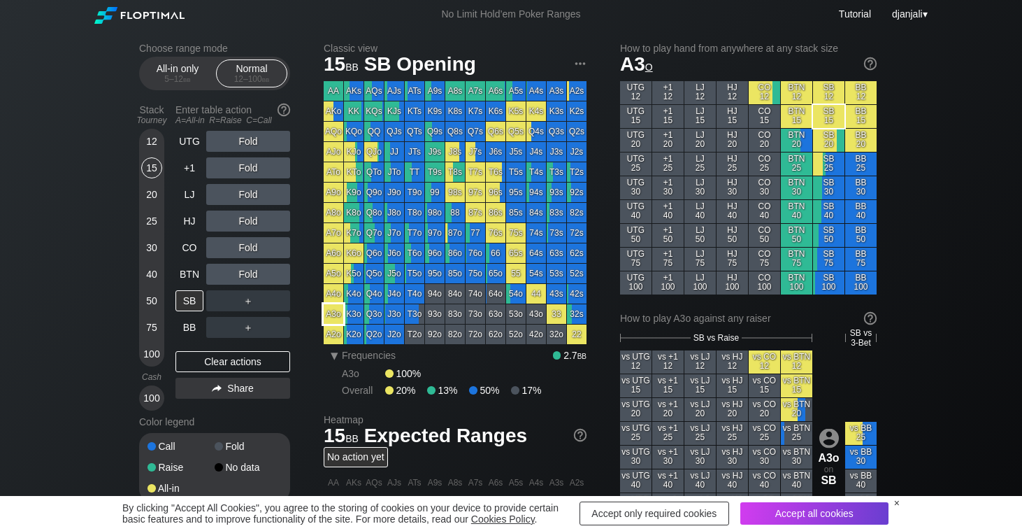
click at [339, 316] on div "A3o" at bounding box center [334, 314] width 20 height 20
click at [153, 169] on div "15" at bounding box center [151, 167] width 21 height 21
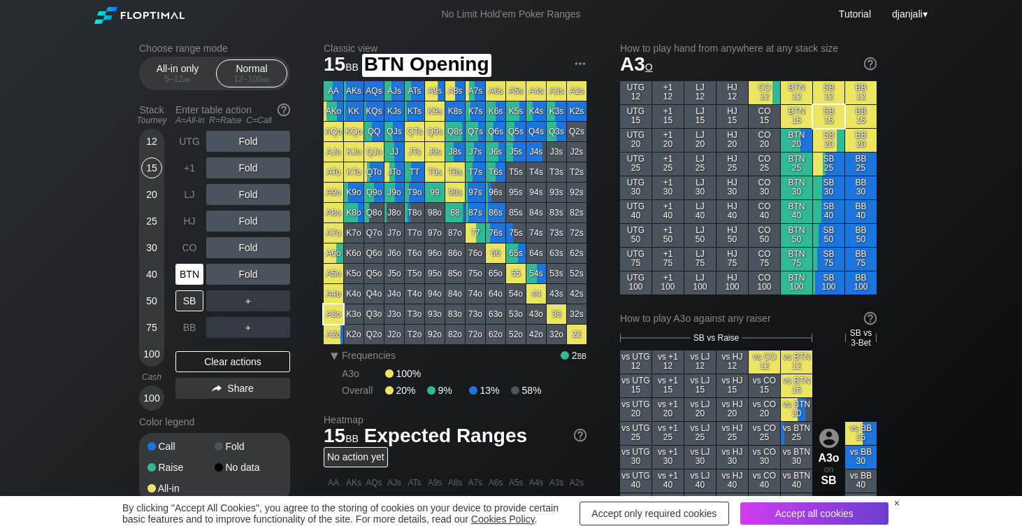
click at [189, 276] on div "BTN" at bounding box center [190, 274] width 28 height 21
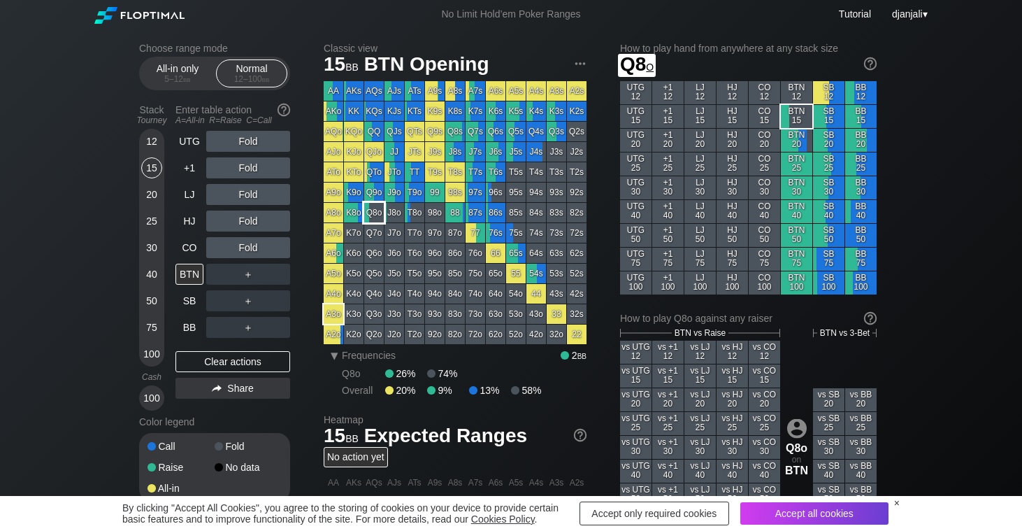
click at [377, 208] on div "Q8o" at bounding box center [374, 213] width 20 height 20
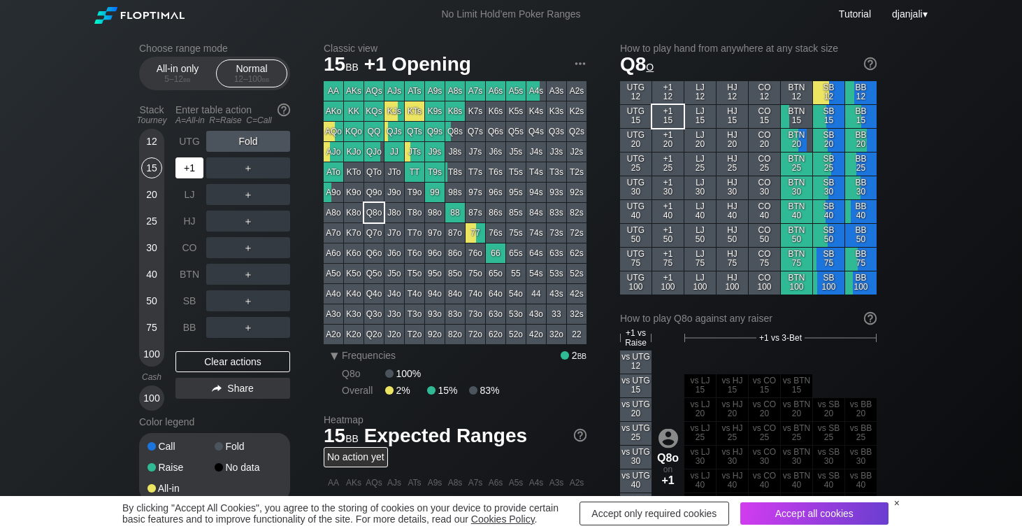
click at [187, 173] on div "+1" at bounding box center [190, 167] width 28 height 21
click at [190, 167] on div "+1" at bounding box center [190, 167] width 28 height 21
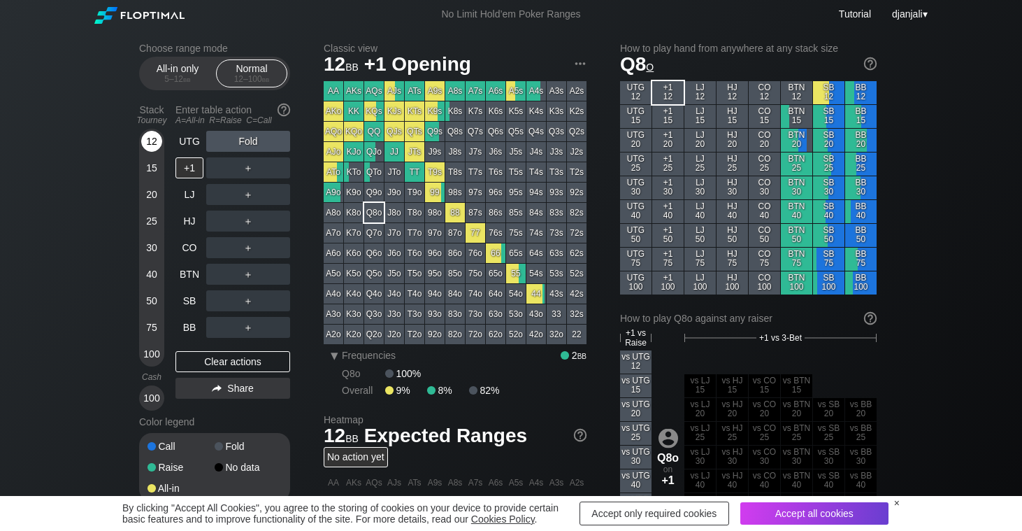
click at [155, 144] on div "12" at bounding box center [151, 141] width 21 height 21
click at [180, 89] on div "All-in only 5 – 12 bb Normal 12 – 100 bb" at bounding box center [214, 74] width 151 height 34
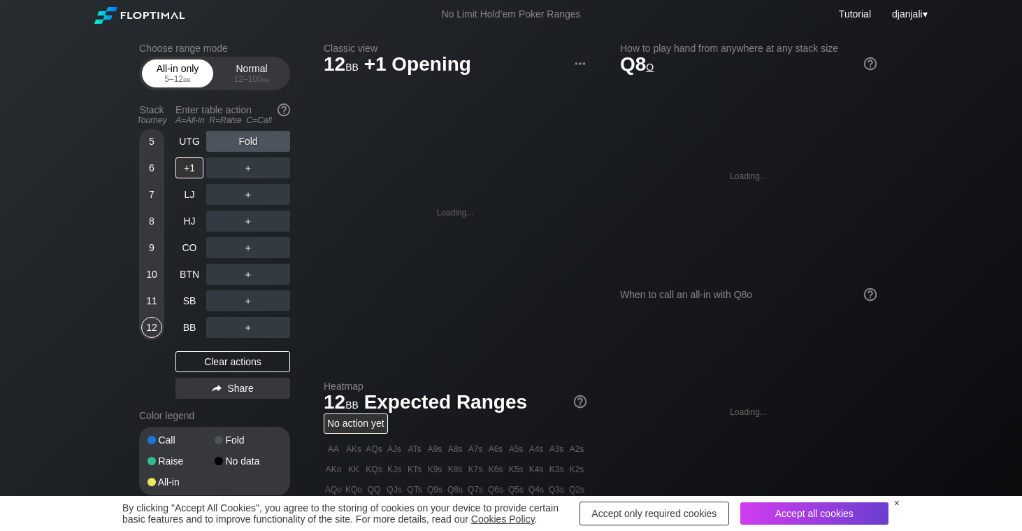
click at [185, 67] on div "All-in only 5 – 12 bb" at bounding box center [177, 73] width 64 height 27
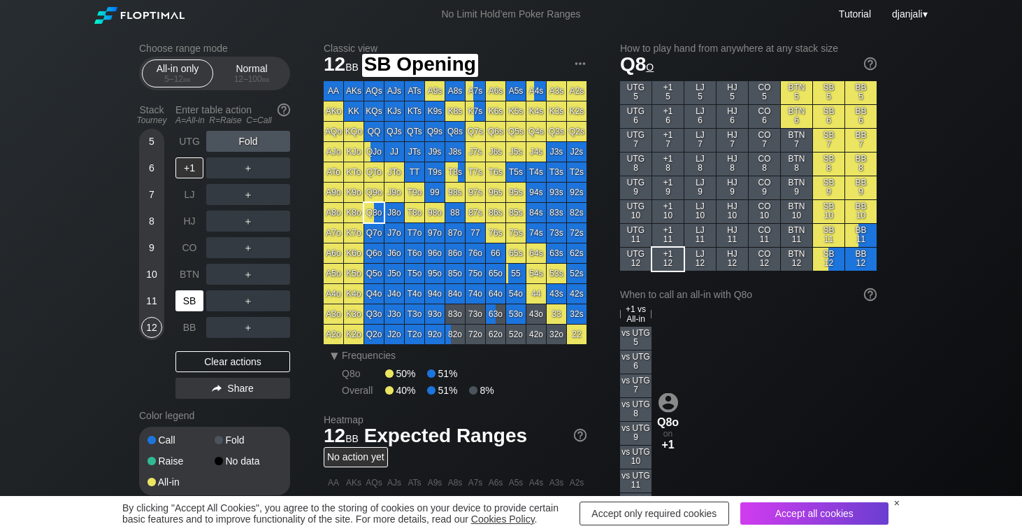
click at [192, 296] on div "SB" at bounding box center [190, 300] width 28 height 21
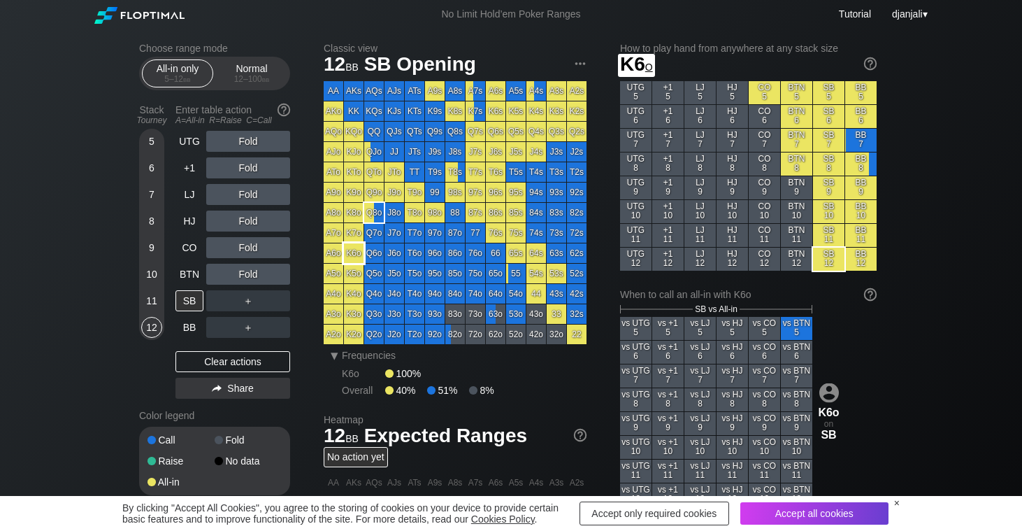
click at [358, 250] on div "K6o" at bounding box center [354, 253] width 20 height 20
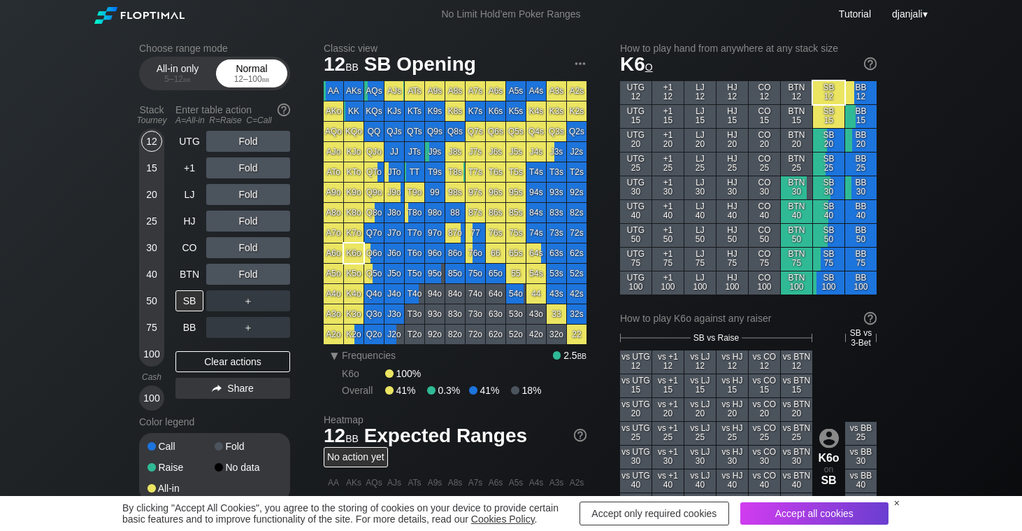
click at [248, 71] on div "Normal 12 – 100 bb" at bounding box center [252, 73] width 64 height 27
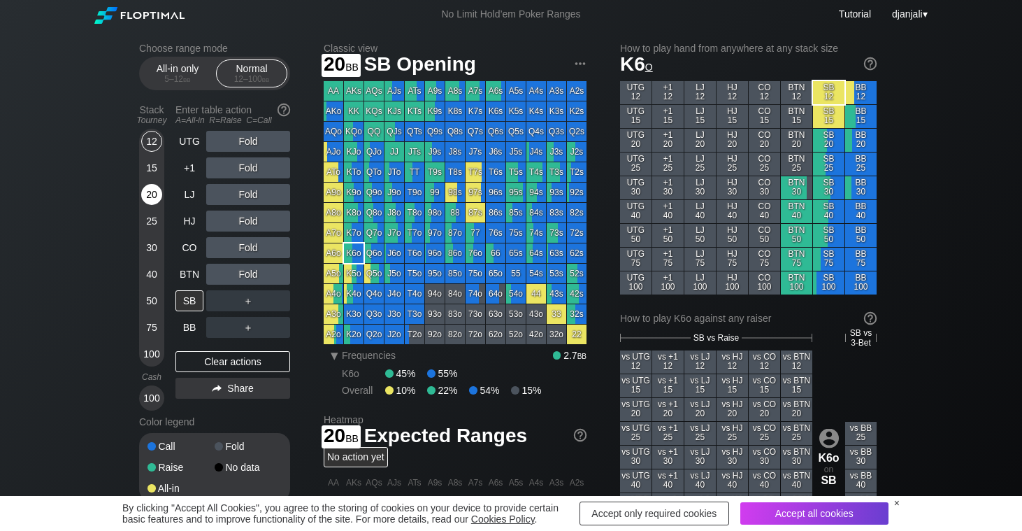
click at [152, 196] on div "20" at bounding box center [151, 194] width 21 height 21
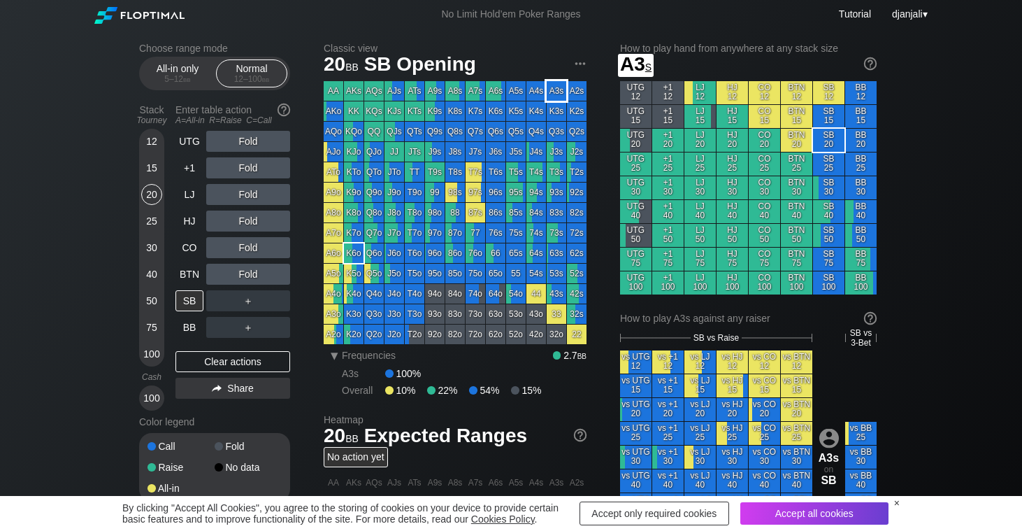
click at [561, 96] on div "A3s" at bounding box center [557, 91] width 20 height 20
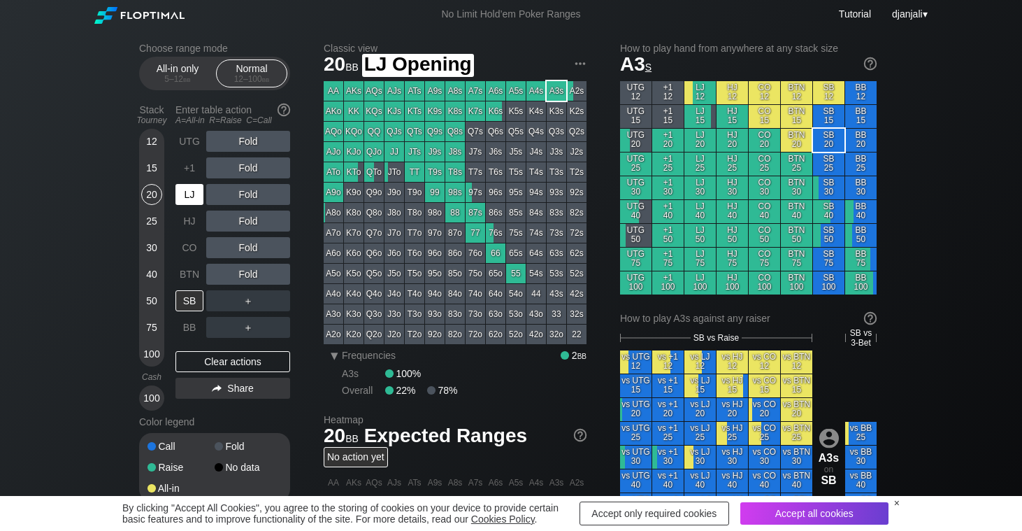
click at [194, 194] on div "LJ" at bounding box center [190, 194] width 28 height 21
